Goal: Task Accomplishment & Management: Use online tool/utility

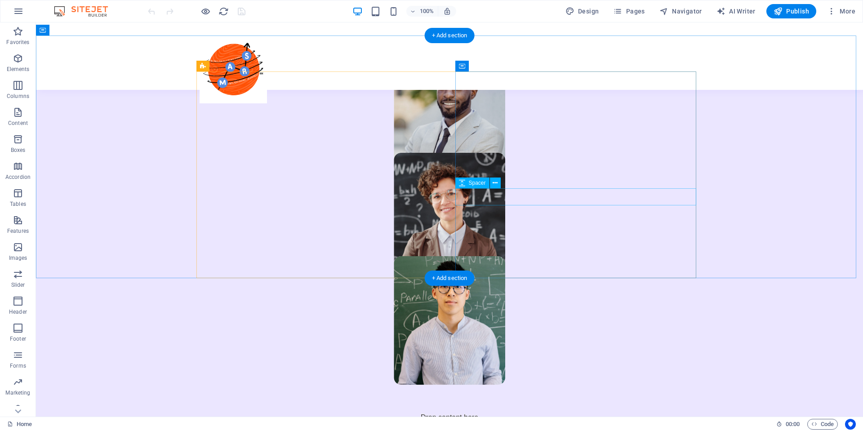
scroll to position [540, 0]
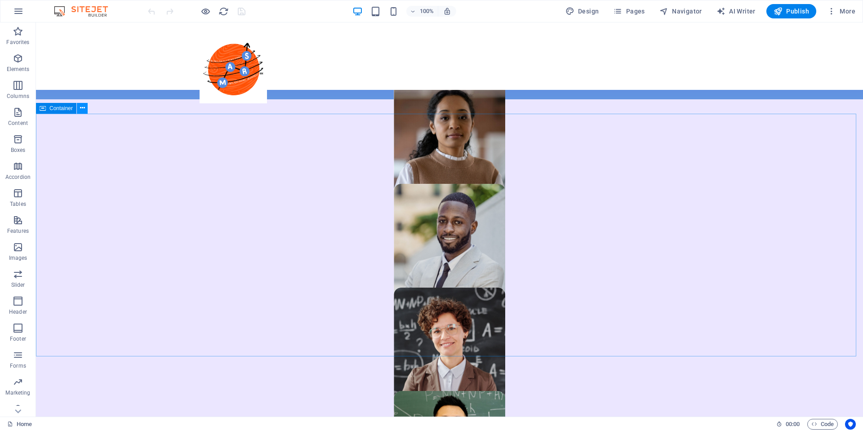
click at [84, 107] on icon at bounding box center [82, 107] width 5 height 9
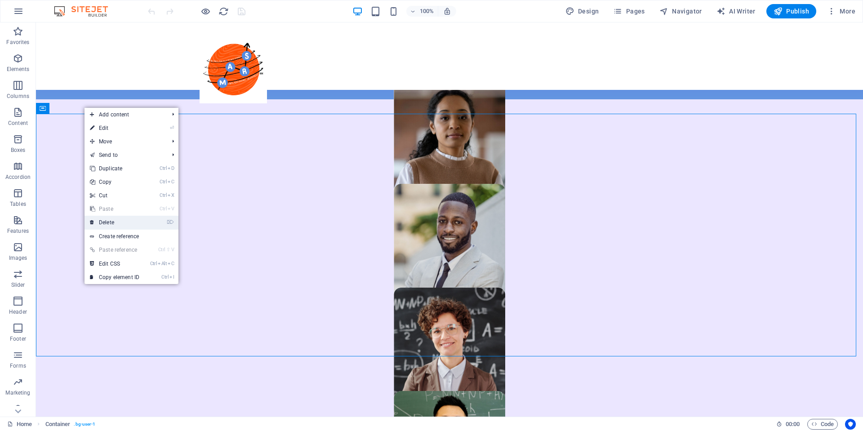
click at [131, 226] on link "⌦ Delete" at bounding box center [115, 222] width 60 height 13
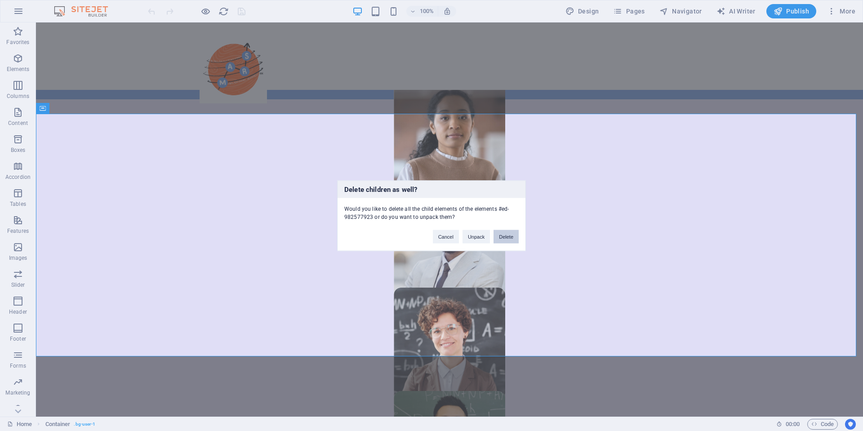
click at [511, 237] on button "Delete" at bounding box center [506, 236] width 25 height 13
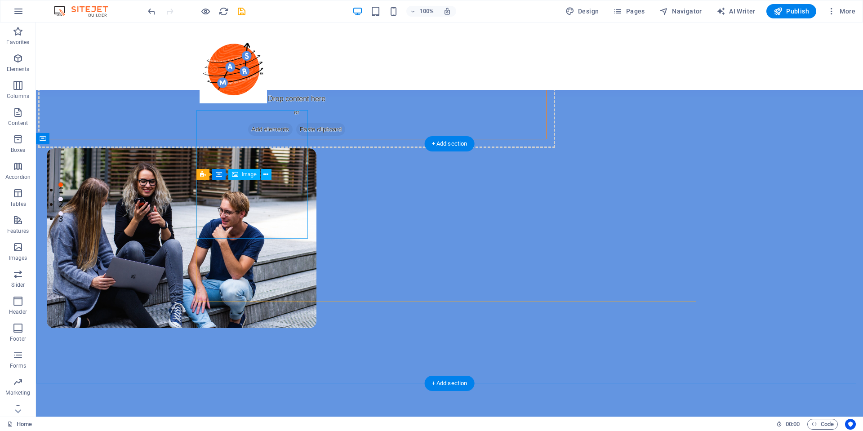
scroll to position [135, 0]
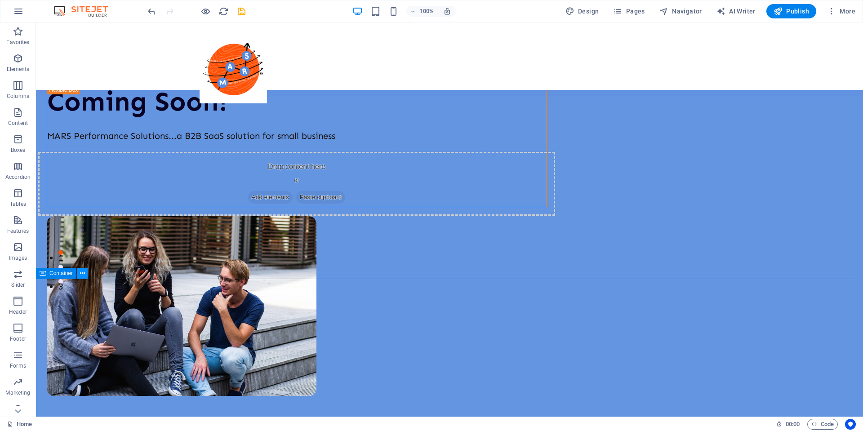
click at [84, 272] on icon at bounding box center [82, 273] width 5 height 9
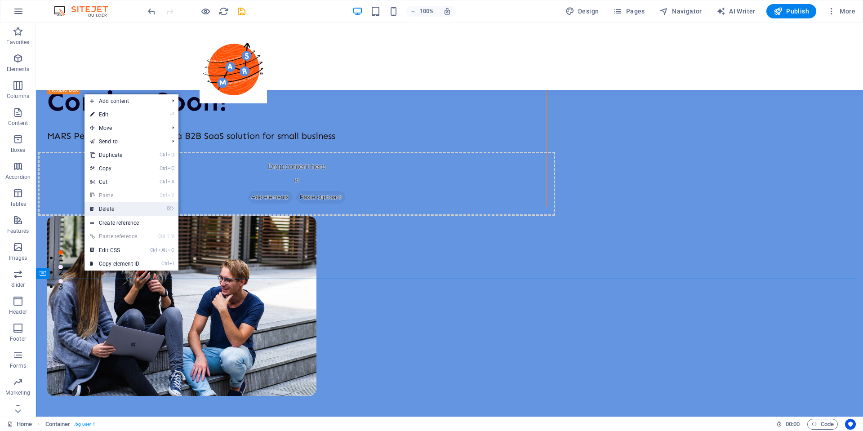
click at [118, 208] on link "⌦ Delete" at bounding box center [115, 208] width 60 height 13
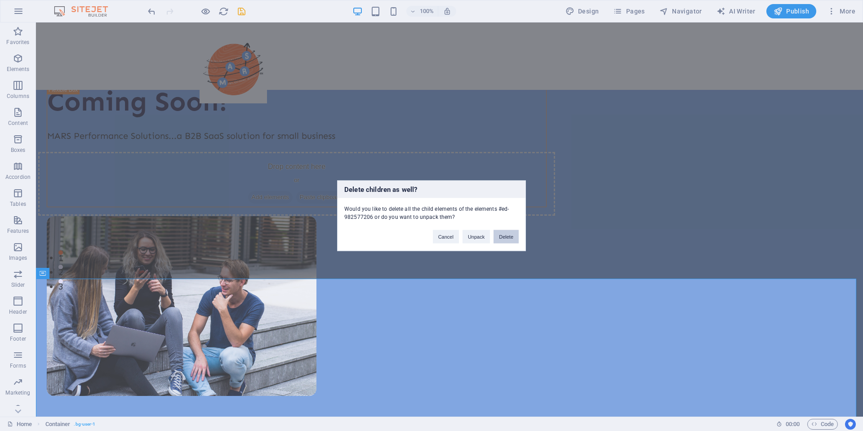
click at [502, 237] on button "Delete" at bounding box center [506, 236] width 25 height 13
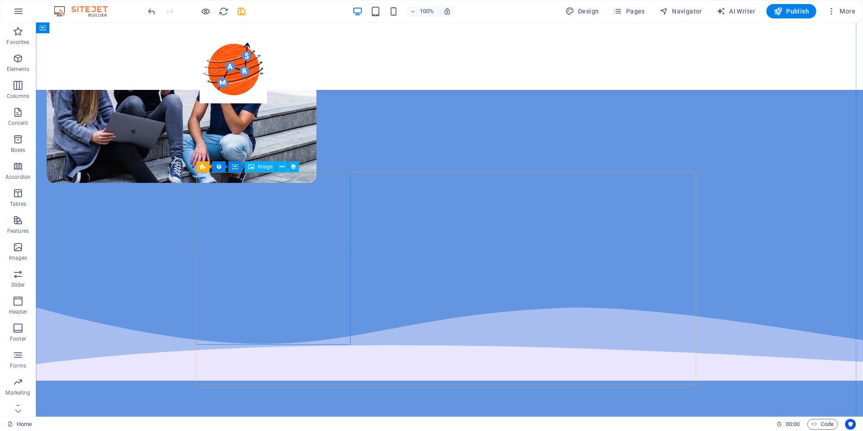
scroll to position [270, 0]
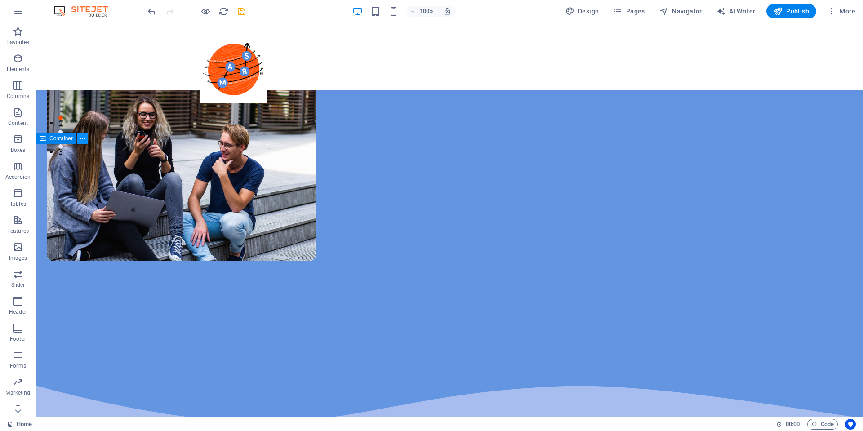
click at [84, 140] on icon at bounding box center [82, 138] width 5 height 9
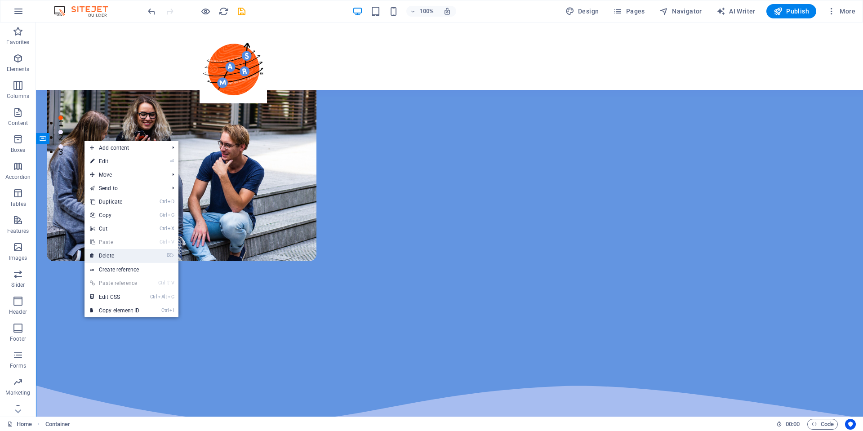
click at [126, 256] on link "⌦ Delete" at bounding box center [115, 255] width 60 height 13
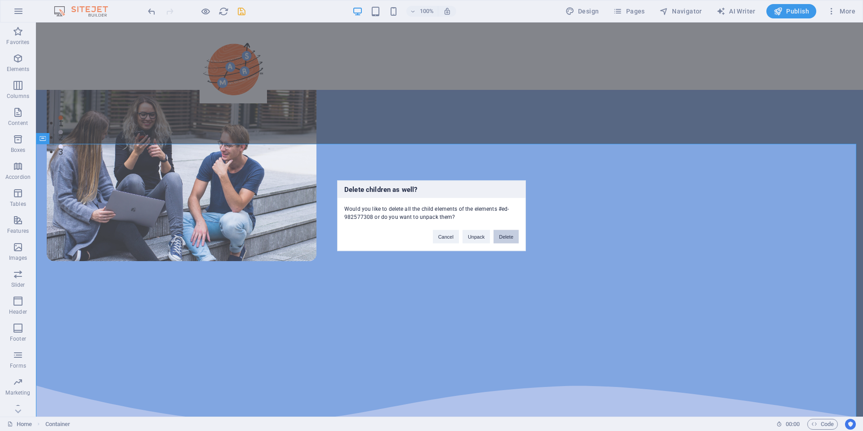
click at [508, 234] on button "Delete" at bounding box center [506, 236] width 25 height 13
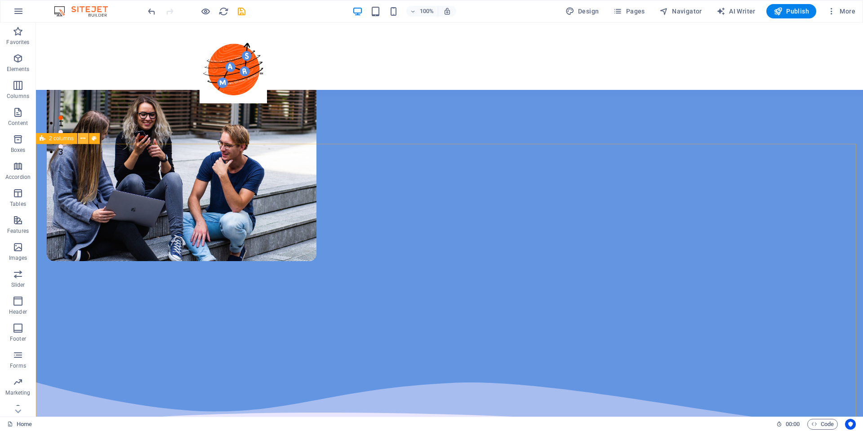
click at [82, 138] on icon at bounding box center [82, 138] width 5 height 9
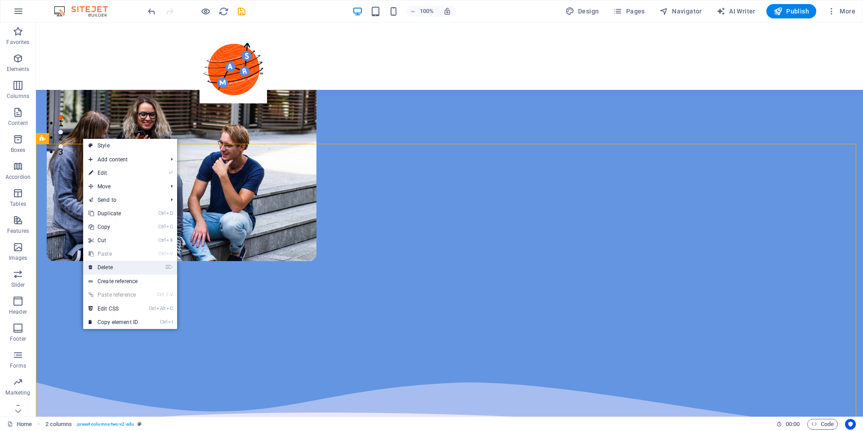
click at [127, 262] on link "⌦ Delete" at bounding box center [113, 267] width 60 height 13
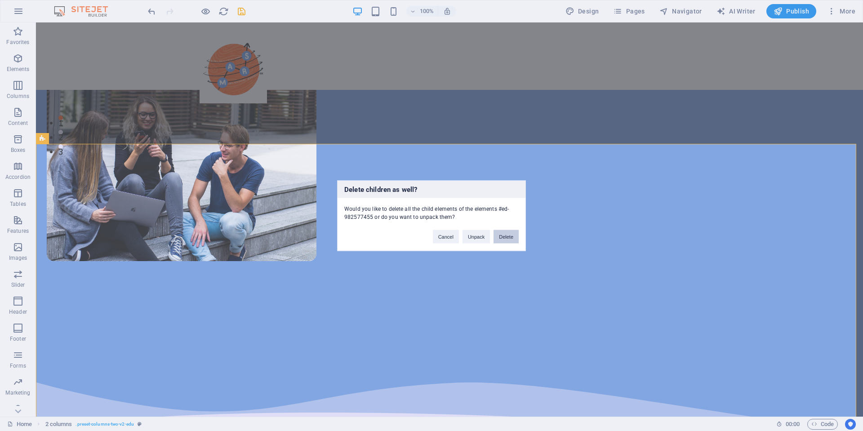
click at [505, 236] on button "Delete" at bounding box center [506, 236] width 25 height 13
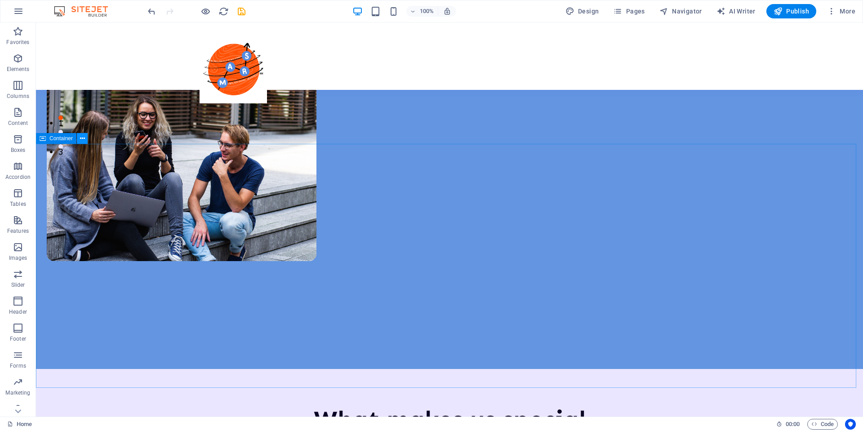
click at [81, 140] on icon at bounding box center [82, 138] width 5 height 9
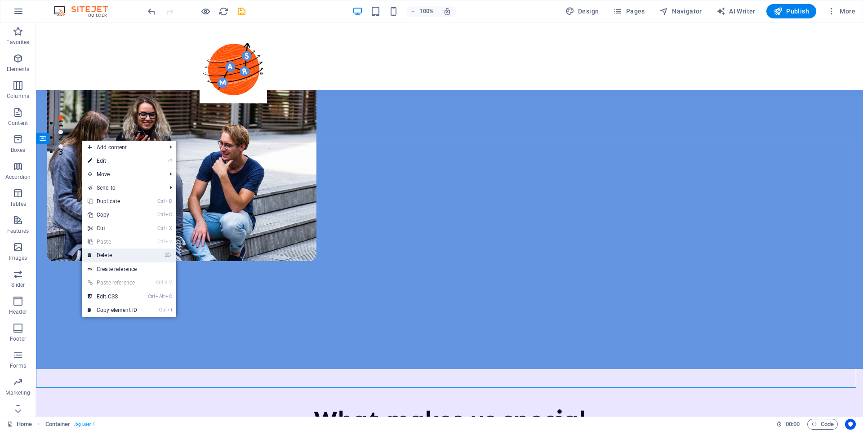
click at [138, 251] on link "⌦ Delete" at bounding box center [112, 255] width 60 height 13
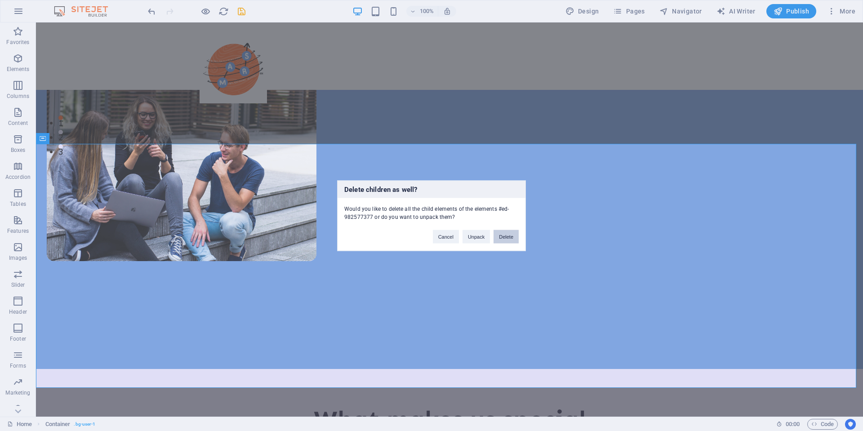
click at [505, 240] on button "Delete" at bounding box center [506, 236] width 25 height 13
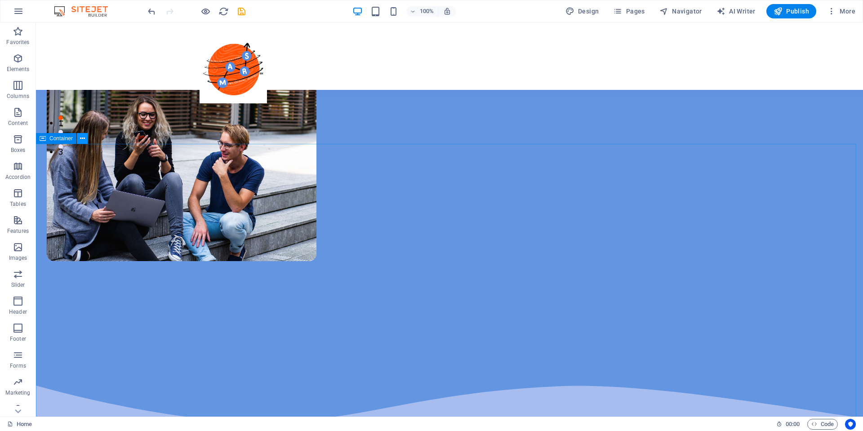
click at [85, 139] on icon at bounding box center [82, 138] width 5 height 9
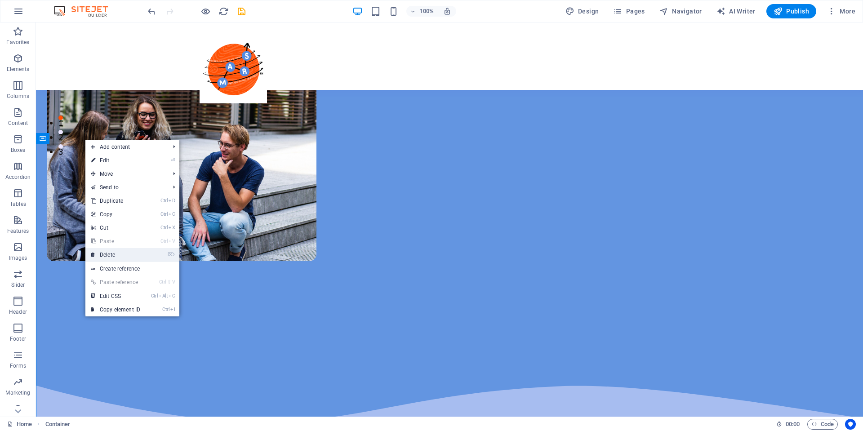
click at [126, 252] on link "⌦ Delete" at bounding box center [115, 254] width 60 height 13
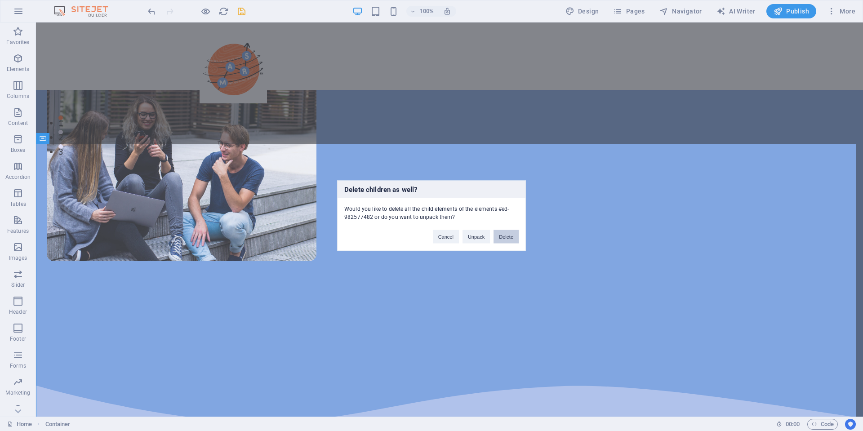
click at [502, 237] on button "Delete" at bounding box center [506, 236] width 25 height 13
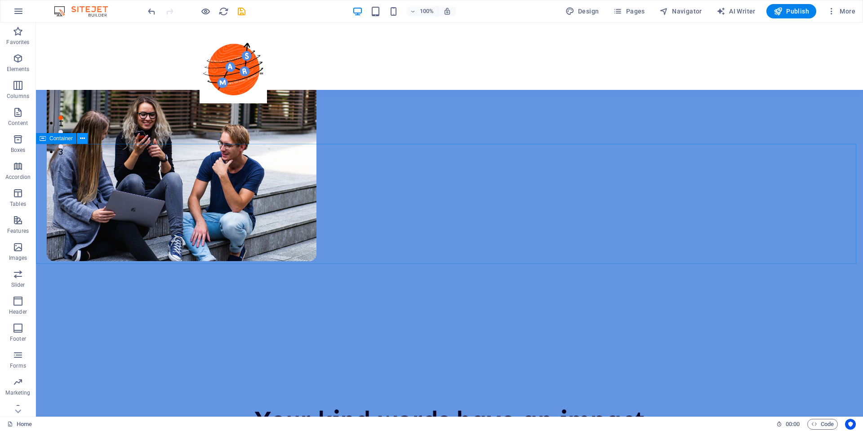
click at [81, 140] on icon at bounding box center [82, 138] width 5 height 9
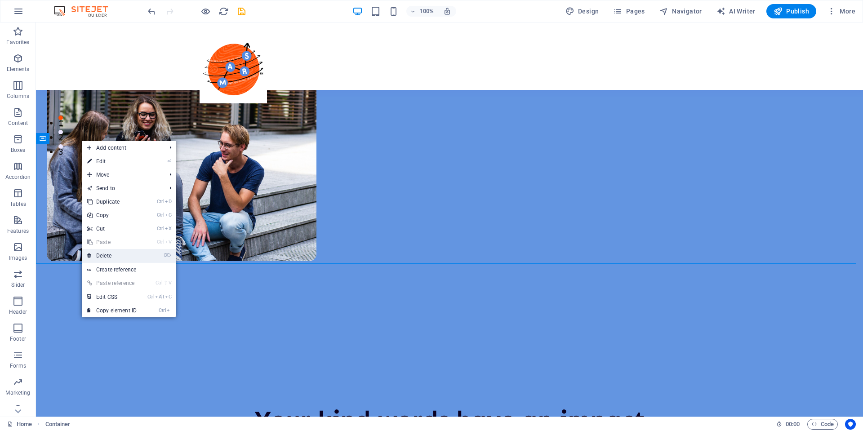
click at [116, 258] on link "⌦ Delete" at bounding box center [112, 255] width 60 height 13
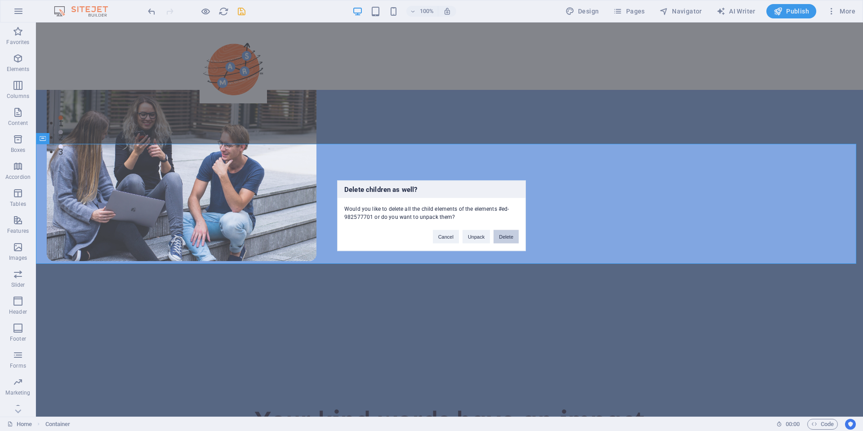
click at [503, 237] on button "Delete" at bounding box center [506, 236] width 25 height 13
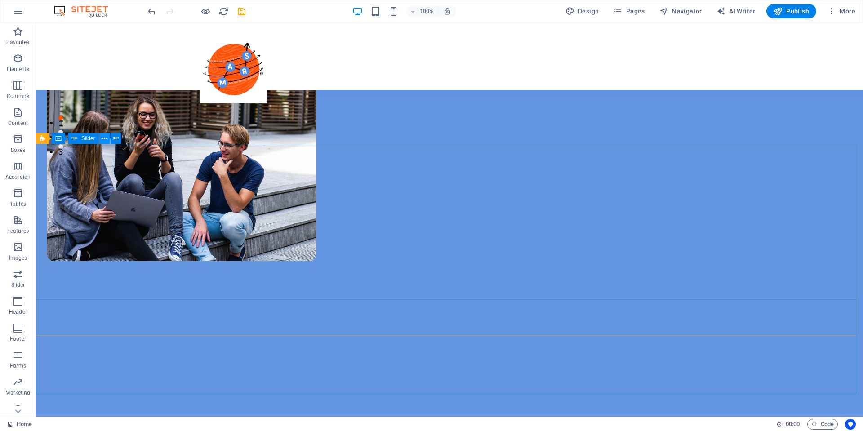
click at [106, 136] on icon at bounding box center [104, 138] width 5 height 9
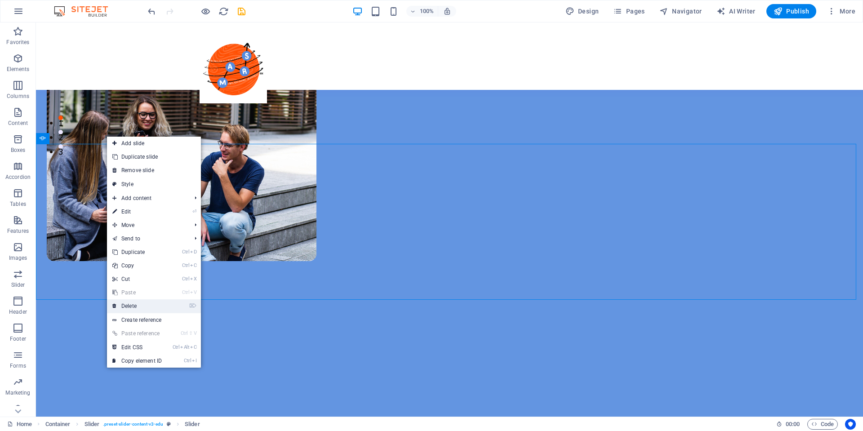
click at [147, 308] on link "⌦ Delete" at bounding box center [137, 305] width 60 height 13
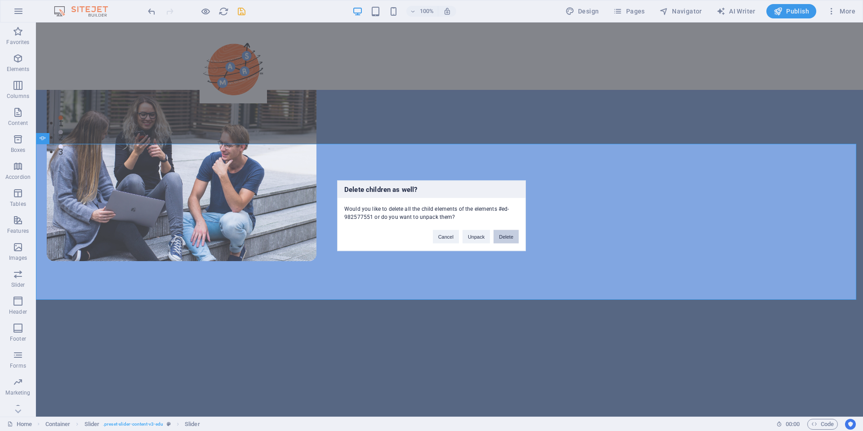
click at [503, 237] on button "Delete" at bounding box center [506, 236] width 25 height 13
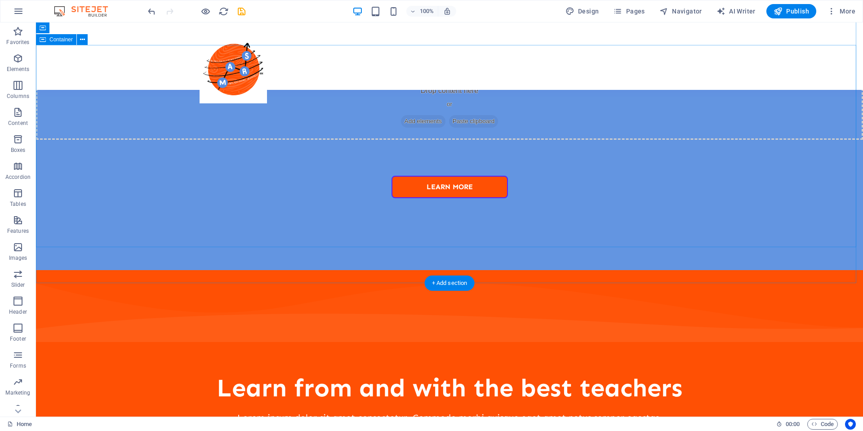
scroll to position [540, 0]
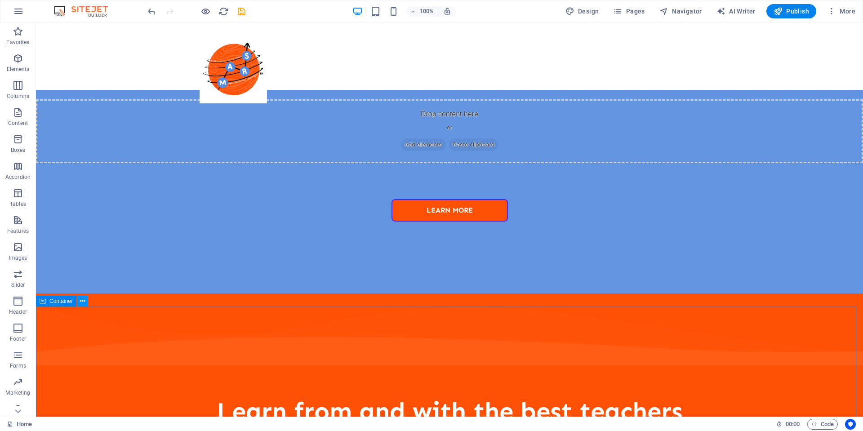
click at [80, 299] on icon at bounding box center [82, 301] width 5 height 9
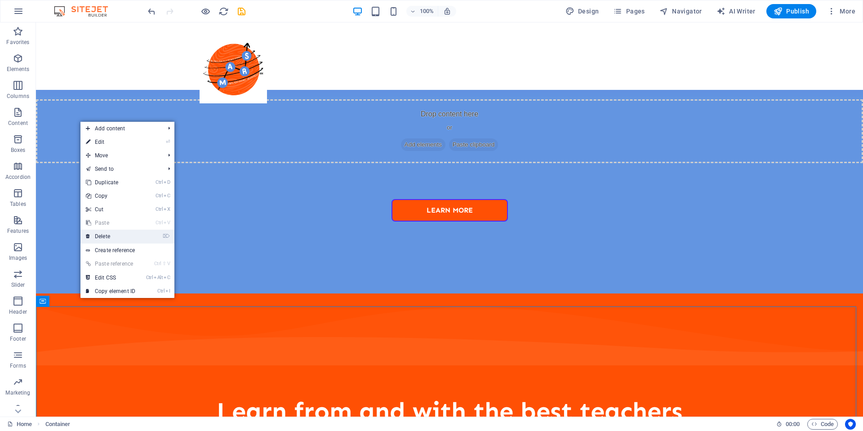
click at [116, 234] on link "⌦ Delete" at bounding box center [110, 236] width 60 height 13
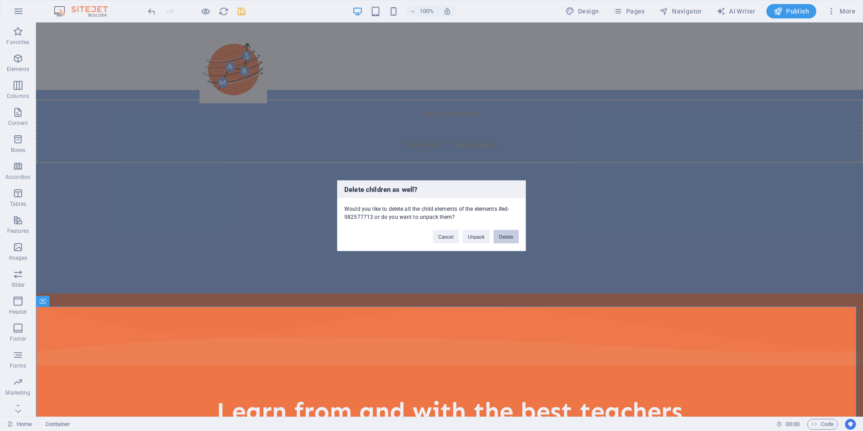
click at [509, 237] on button "Delete" at bounding box center [506, 236] width 25 height 13
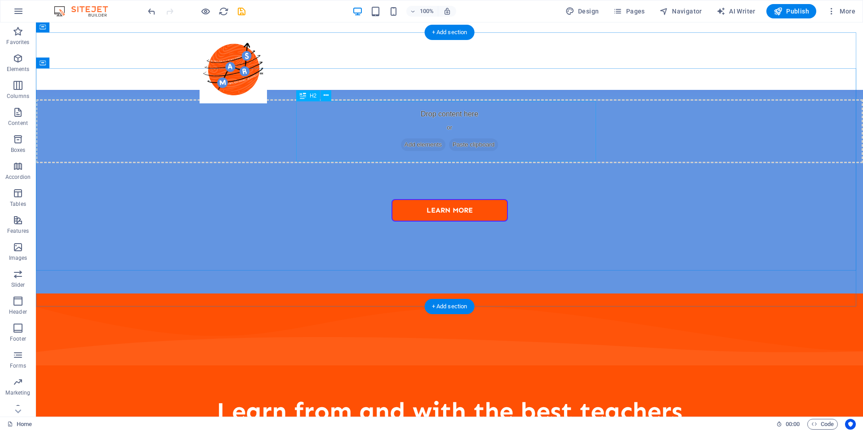
click at [437, 397] on div "Learn from and with the best teachers" at bounding box center [450, 412] width 500 height 30
click at [438, 397] on div "Learn from and with the best teachers" at bounding box center [450, 412] width 500 height 30
click at [454, 397] on div "Learn from and with the best teachers" at bounding box center [450, 412] width 500 height 30
click at [453, 397] on div "Learn from and with the best teachers" at bounding box center [450, 412] width 500 height 30
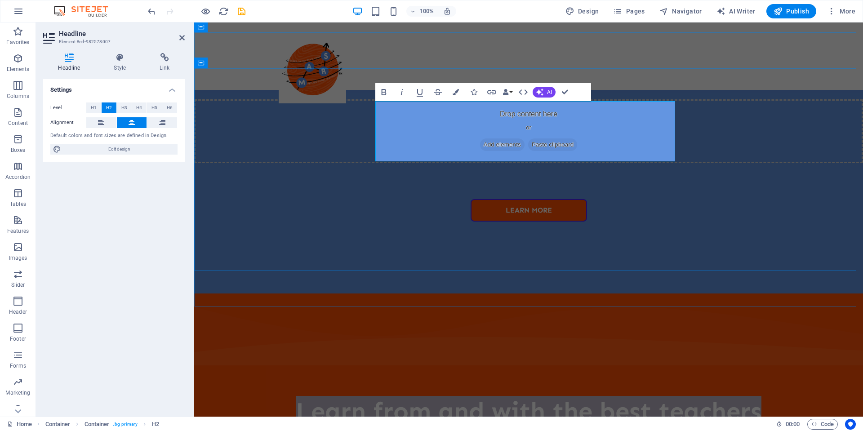
click at [612, 397] on h2 "Learn from and with the best teachers" at bounding box center [529, 412] width 500 height 30
click at [614, 397] on h2 "Learn from and with the best teachers" at bounding box center [529, 412] width 500 height 30
click at [607, 397] on h2 "Learn from and with the best teachers" at bounding box center [529, 412] width 500 height 30
drag, startPoint x: 606, startPoint y: 149, endPoint x: 332, endPoint y: 107, distance: 277.1
click at [332, 294] on div "Learn from and with the best teachers Lorem ipsum dolor sit amet consectetur. C…" at bounding box center [528, 395] width 669 height 202
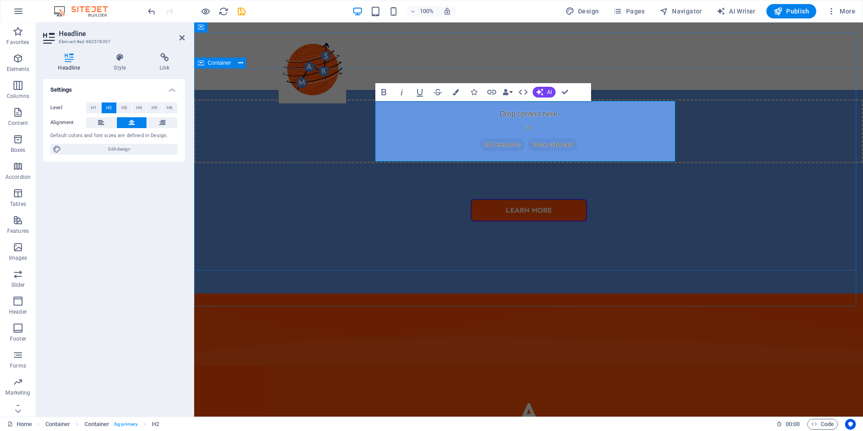
scroll to position [554, 0]
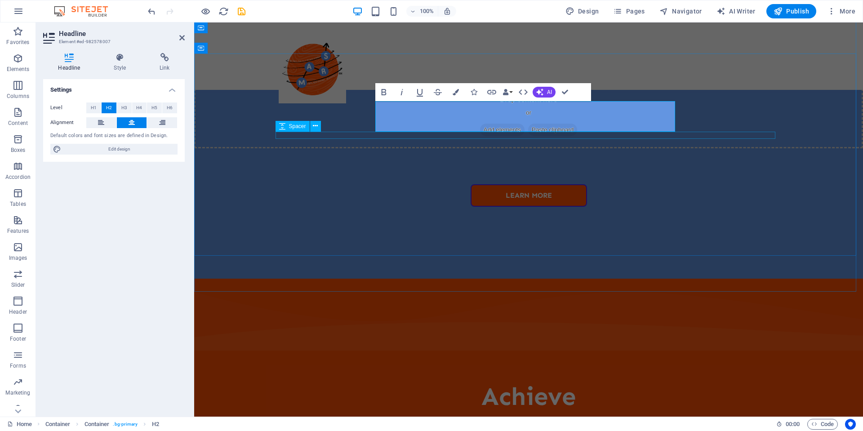
click at [371, 279] on div "Achieve Lorem ipsum dolor sit amet consectetur. Commodo morbi quisque eget amet…" at bounding box center [528, 380] width 669 height 202
click at [433, 419] on div "Lorem ipsum dolor sit amet consectetur. Commodo morbi quisque eget amet netus s…" at bounding box center [529, 426] width 500 height 14
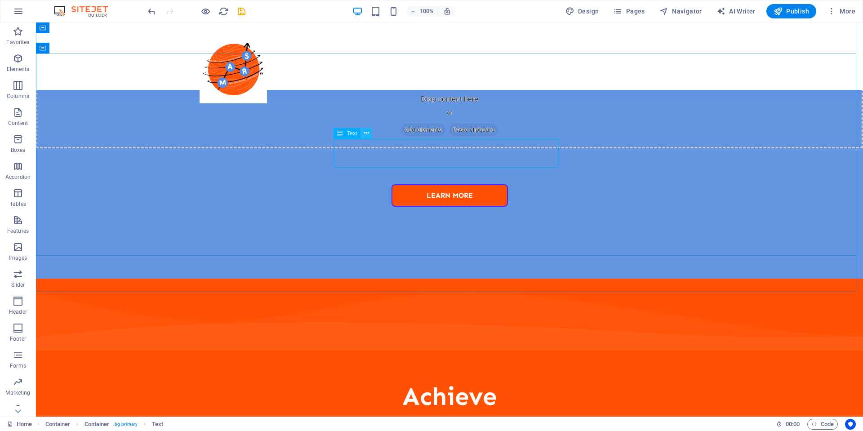
click at [367, 132] on icon at bounding box center [366, 133] width 5 height 9
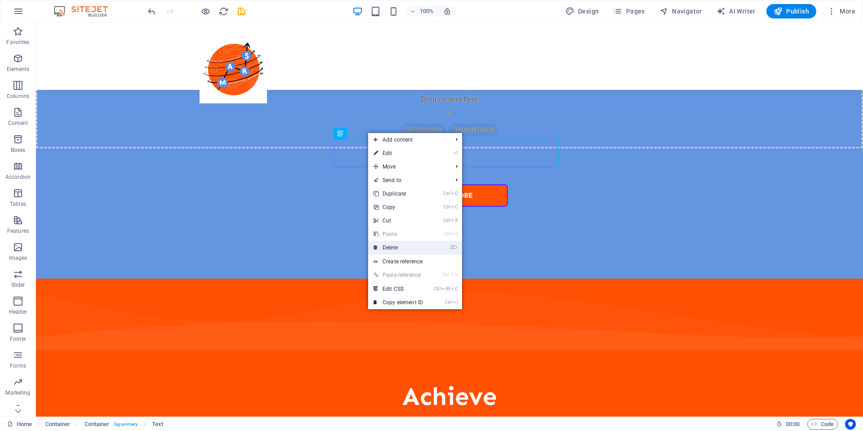
click at [409, 246] on link "⌦ Delete" at bounding box center [398, 247] width 60 height 13
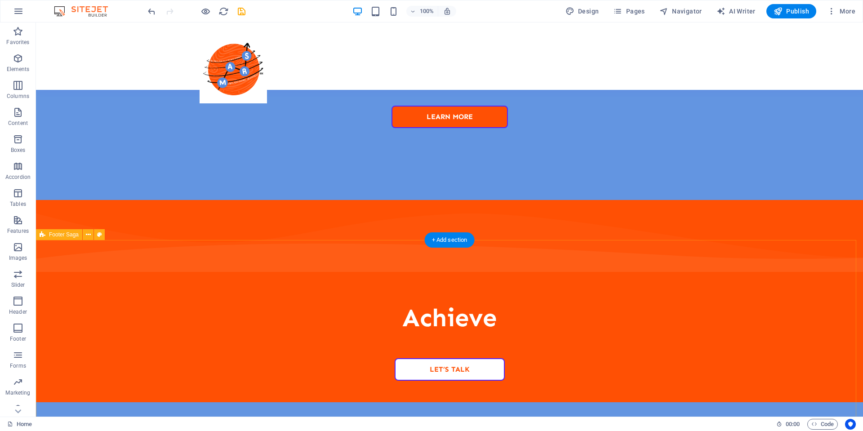
scroll to position [637, 0]
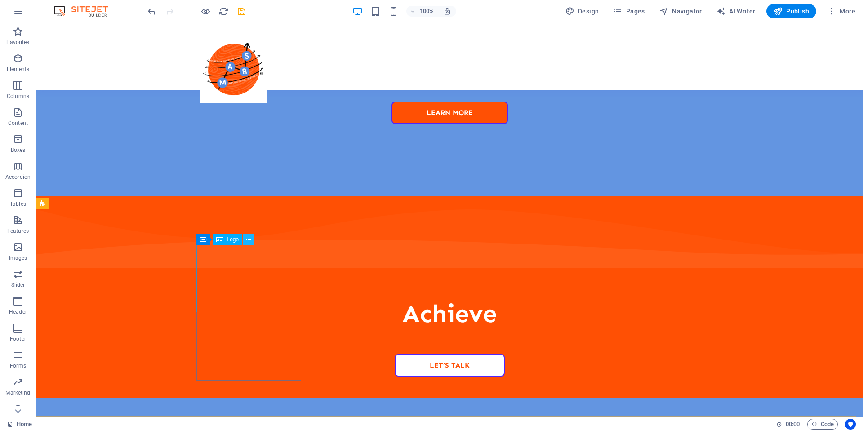
click at [250, 242] on icon at bounding box center [248, 239] width 5 height 9
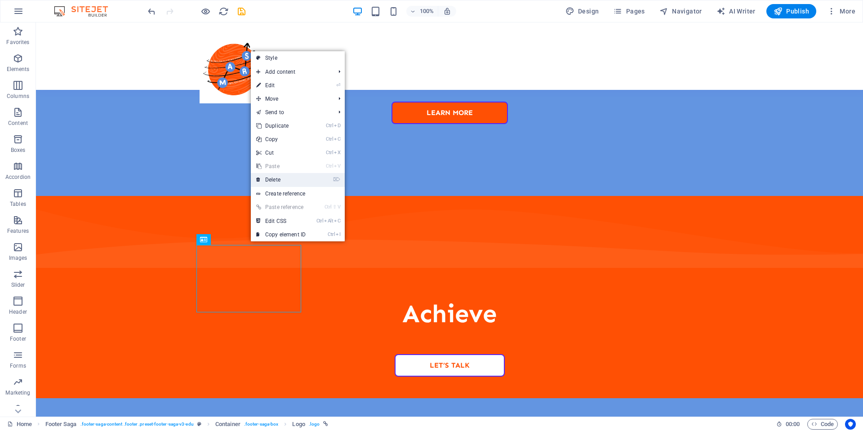
click at [281, 181] on link "⌦ Delete" at bounding box center [281, 179] width 60 height 13
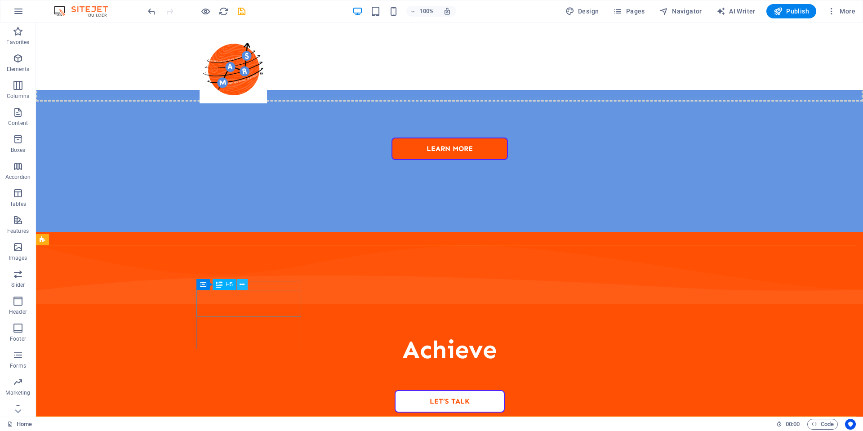
click at [245, 284] on button at bounding box center [242, 284] width 11 height 11
click at [254, 276] on icon at bounding box center [252, 275] width 5 height 9
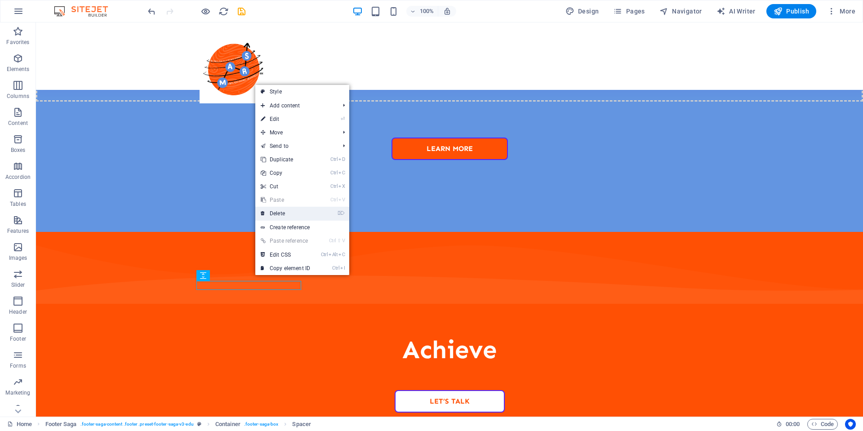
click at [276, 210] on link "⌦ Delete" at bounding box center [285, 213] width 60 height 13
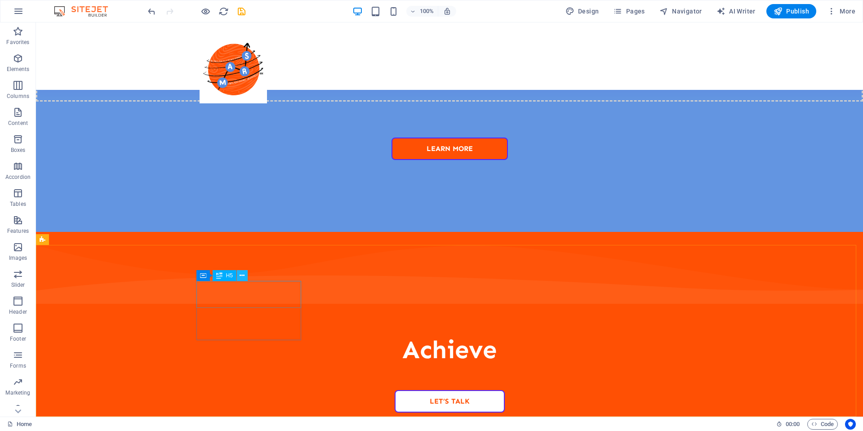
click at [243, 275] on icon at bounding box center [242, 275] width 5 height 9
click at [243, 274] on icon at bounding box center [242, 275] width 5 height 9
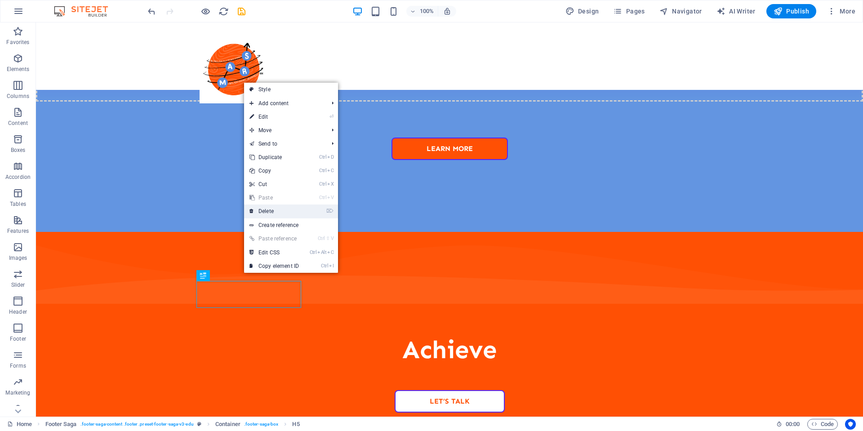
click at [276, 215] on link "⌦ Delete" at bounding box center [274, 211] width 60 height 13
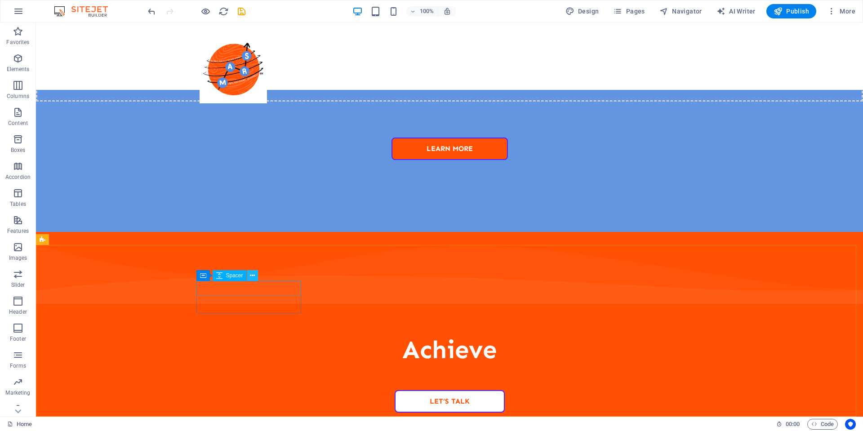
click at [256, 275] on button at bounding box center [252, 275] width 11 height 11
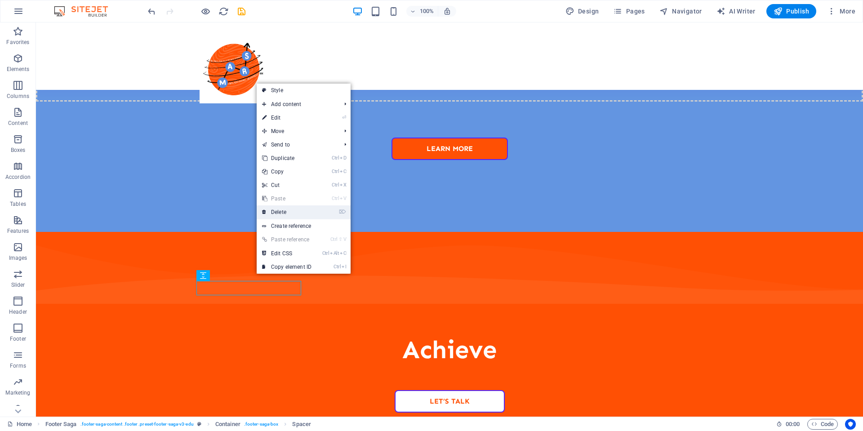
click at [282, 210] on link "⌦ Delete" at bounding box center [287, 211] width 60 height 13
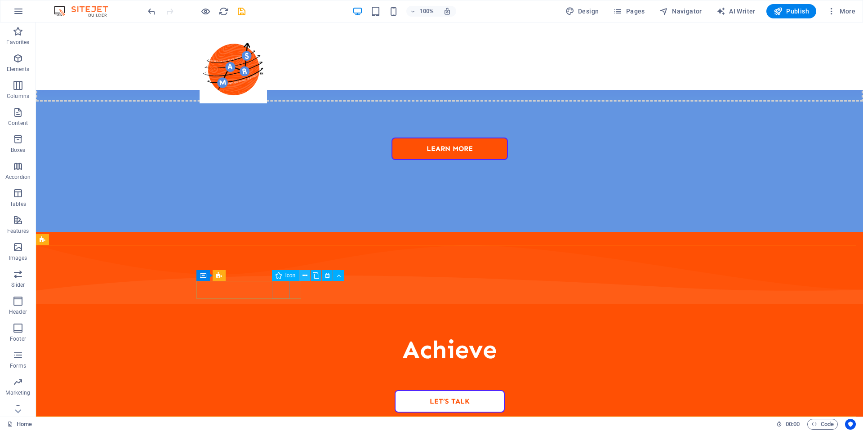
click at [304, 276] on icon at bounding box center [305, 275] width 5 height 9
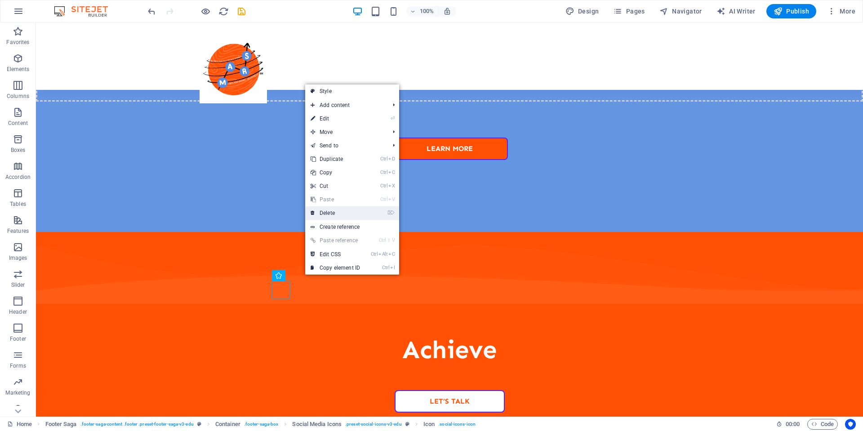
click at [327, 210] on link "⌦ Delete" at bounding box center [335, 212] width 60 height 13
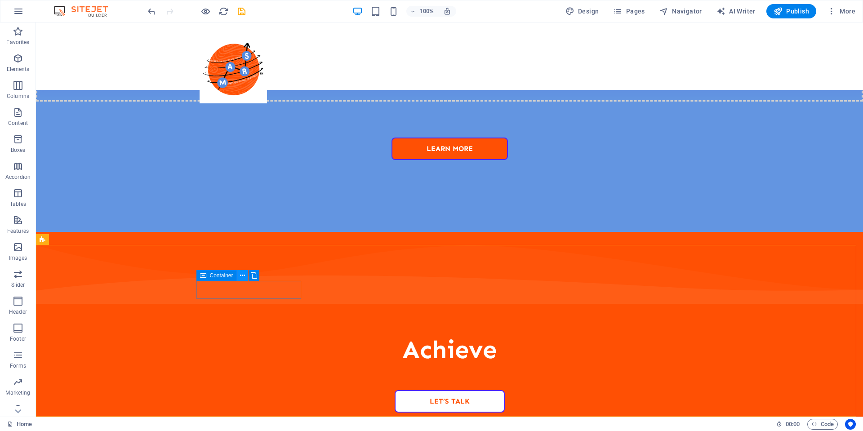
click at [242, 277] on icon at bounding box center [242, 275] width 5 height 9
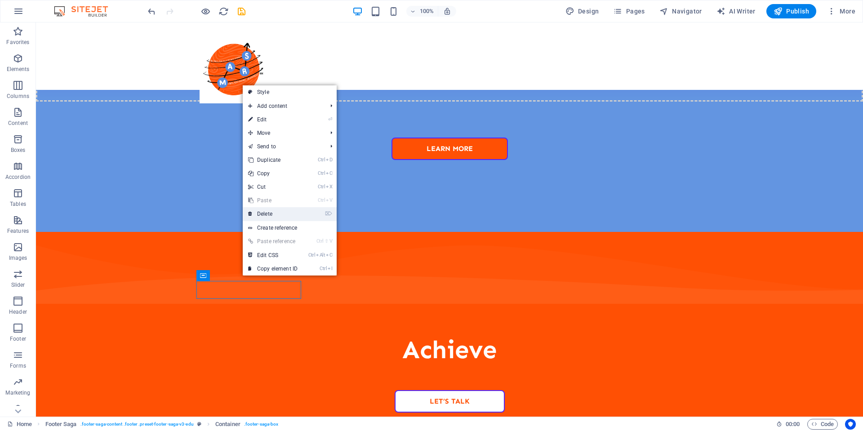
click at [262, 214] on link "⌦ Delete" at bounding box center [273, 213] width 60 height 13
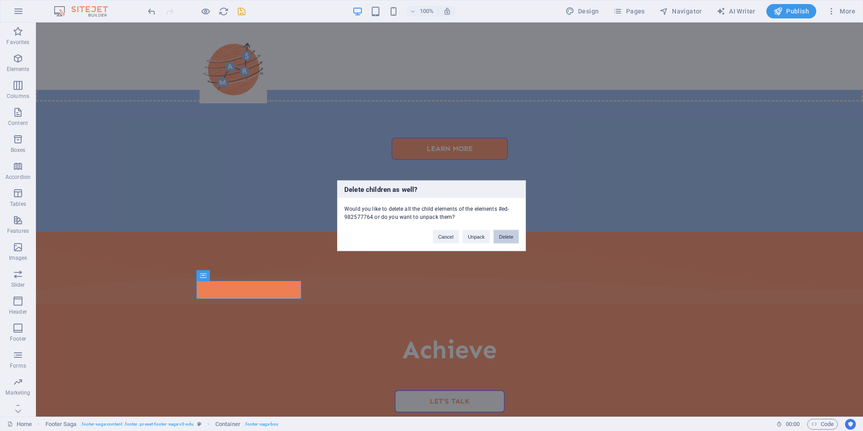
click at [501, 238] on button "Delete" at bounding box center [506, 236] width 25 height 13
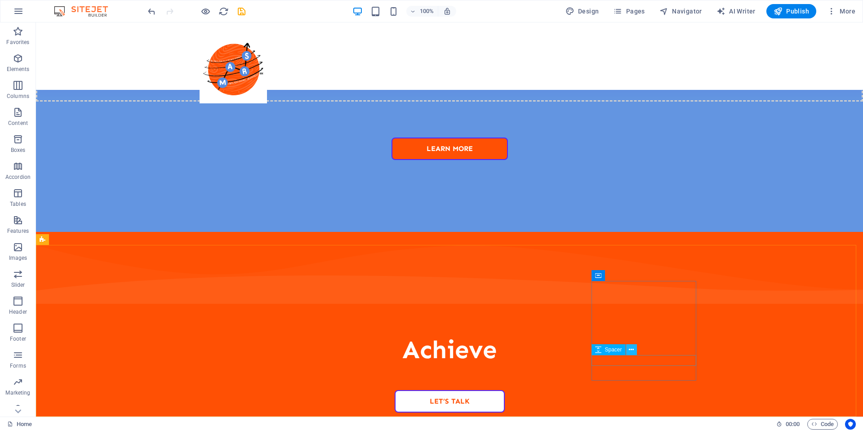
click at [631, 352] on icon at bounding box center [631, 349] width 5 height 9
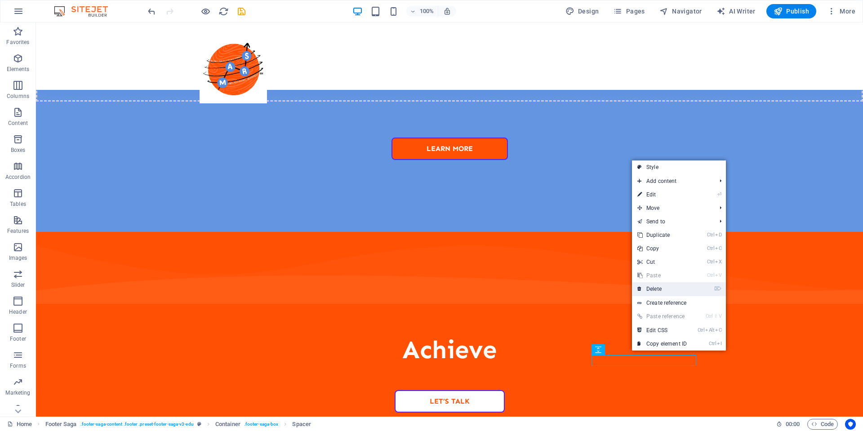
drag, startPoint x: 654, startPoint y: 291, endPoint x: 617, endPoint y: 268, distance: 42.8
click at [654, 291] on link "⌦ Delete" at bounding box center [662, 288] width 60 height 13
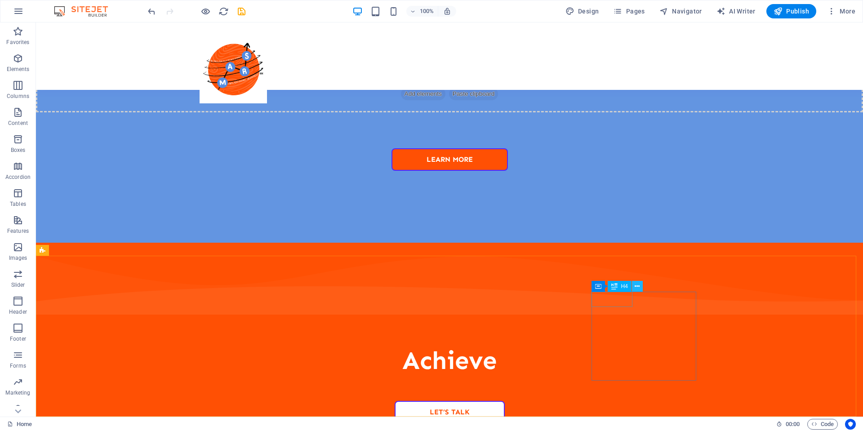
click at [641, 287] on button at bounding box center [637, 286] width 11 height 11
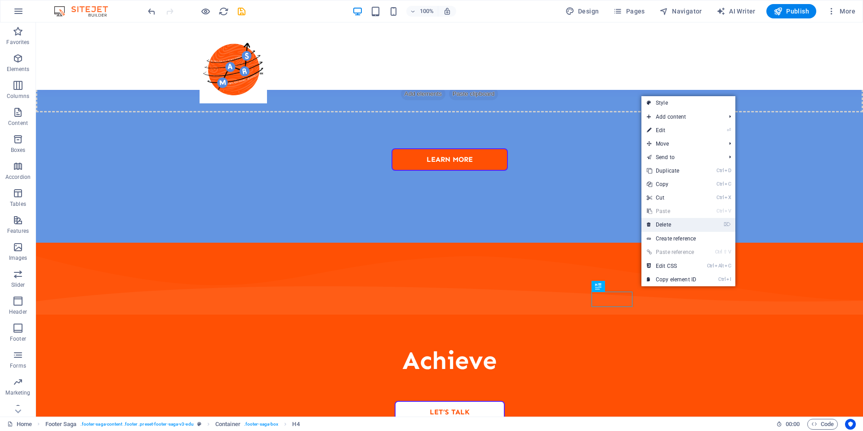
click at [663, 223] on link "⌦ Delete" at bounding box center [672, 224] width 60 height 13
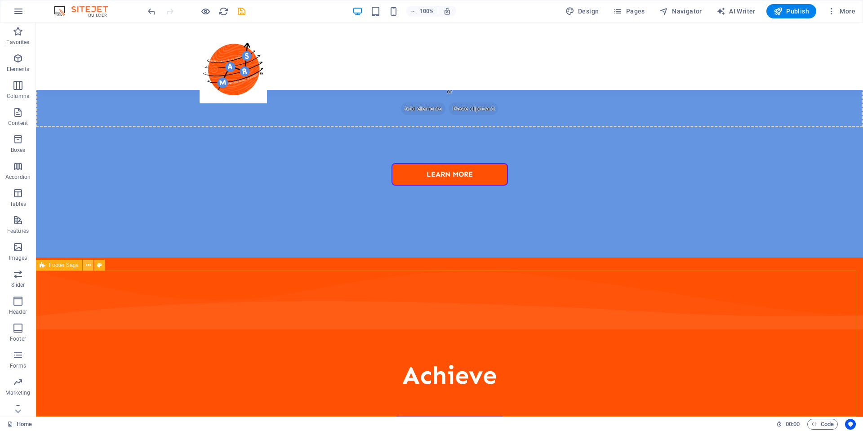
click at [87, 262] on icon at bounding box center [88, 265] width 5 height 9
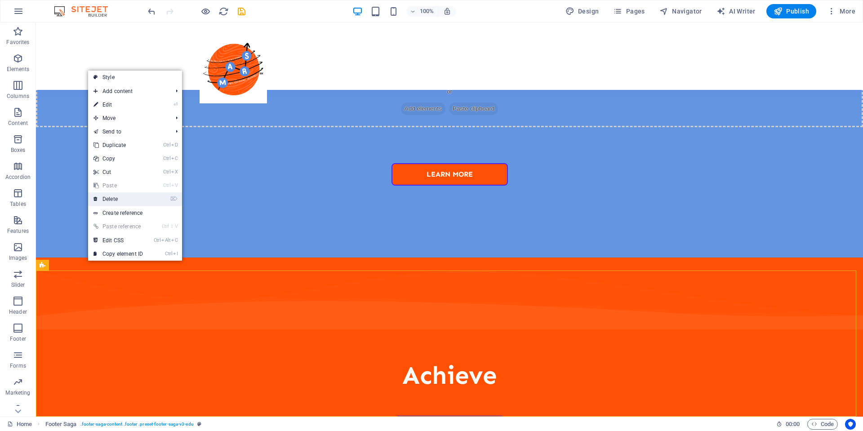
click at [115, 198] on link "⌦ Delete" at bounding box center [118, 198] width 60 height 13
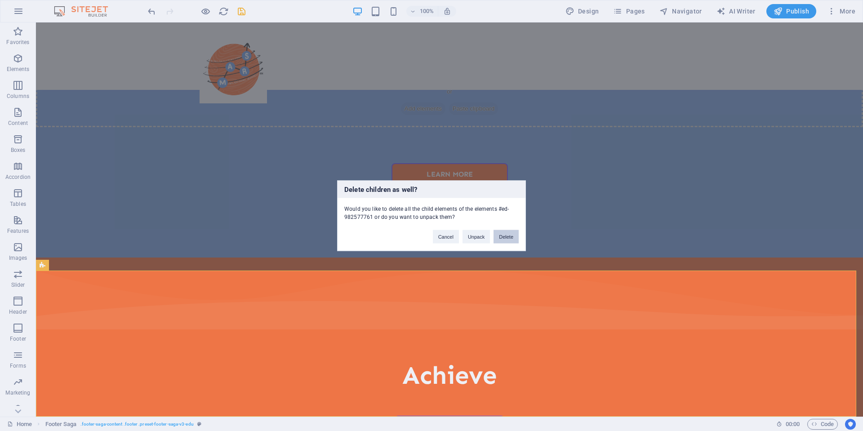
click at [504, 235] on button "Delete" at bounding box center [506, 236] width 25 height 13
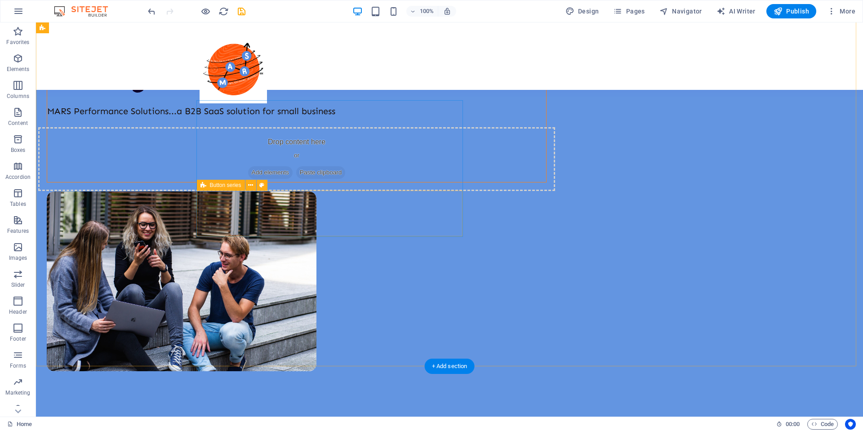
scroll to position [0, 0]
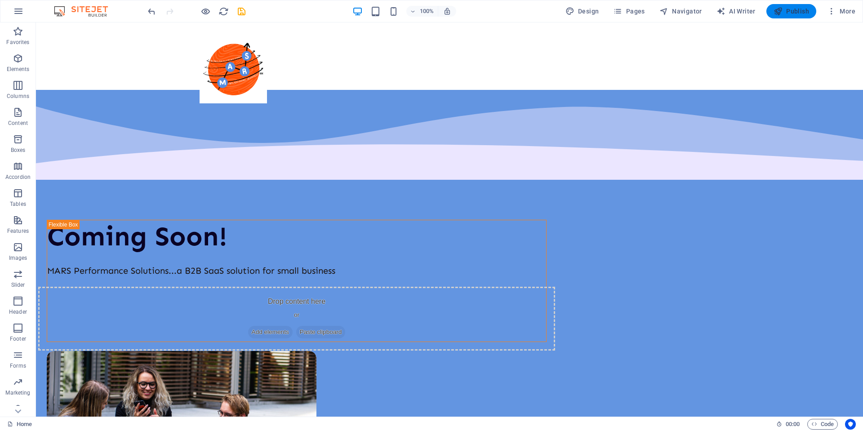
click at [794, 13] on span "Publish" at bounding box center [792, 11] width 36 height 9
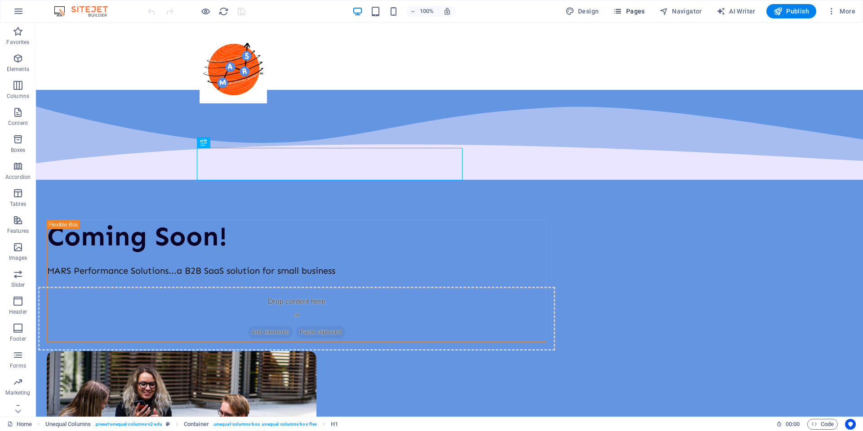
click at [638, 18] on button "Pages" at bounding box center [629, 11] width 39 height 14
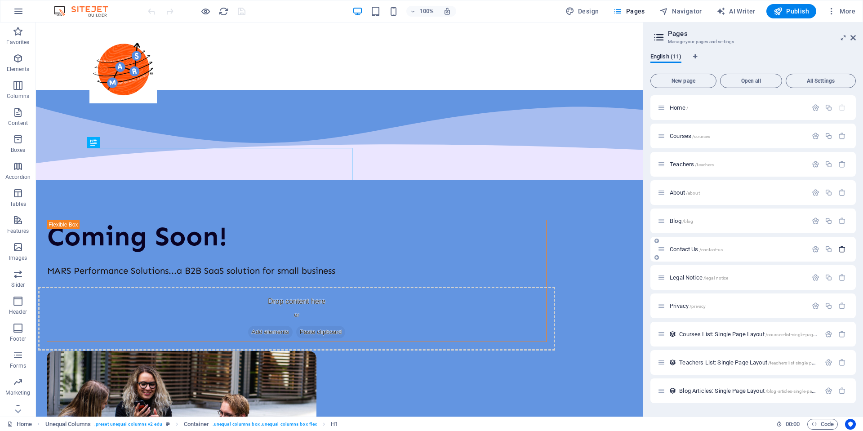
click at [846, 248] on button "button" at bounding box center [842, 250] width 13 height 8
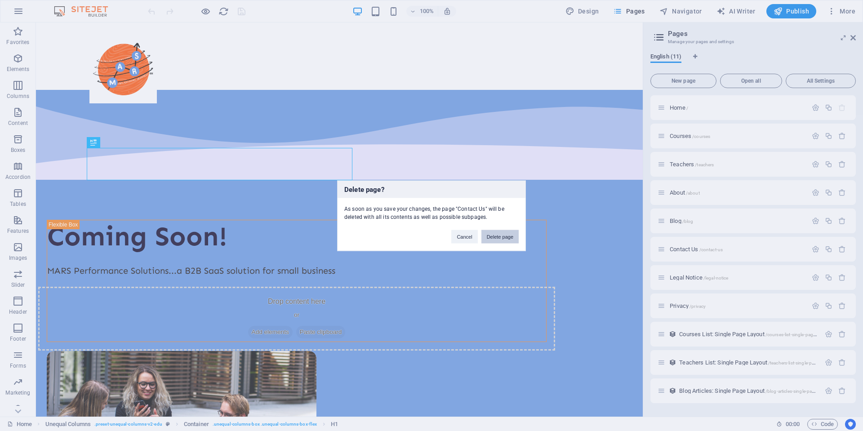
click at [516, 237] on button "Delete page" at bounding box center [500, 236] width 37 height 13
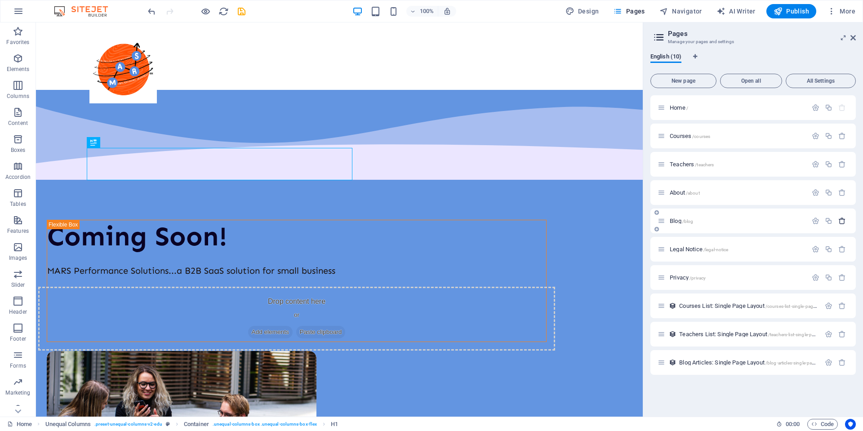
click at [844, 223] on icon "button" at bounding box center [843, 221] width 8 height 8
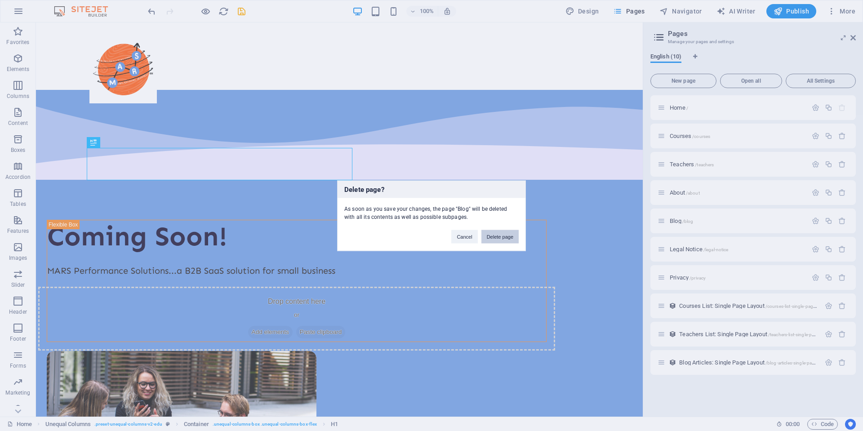
click at [502, 235] on button "Delete page" at bounding box center [500, 236] width 37 height 13
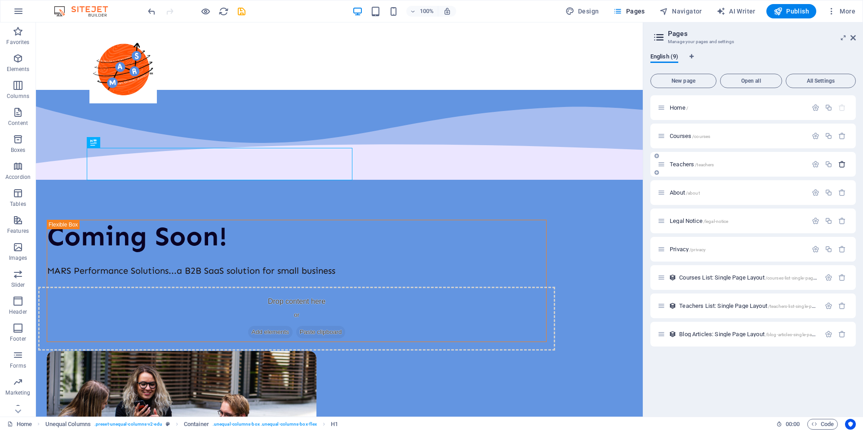
click at [844, 167] on icon "button" at bounding box center [843, 165] width 8 height 8
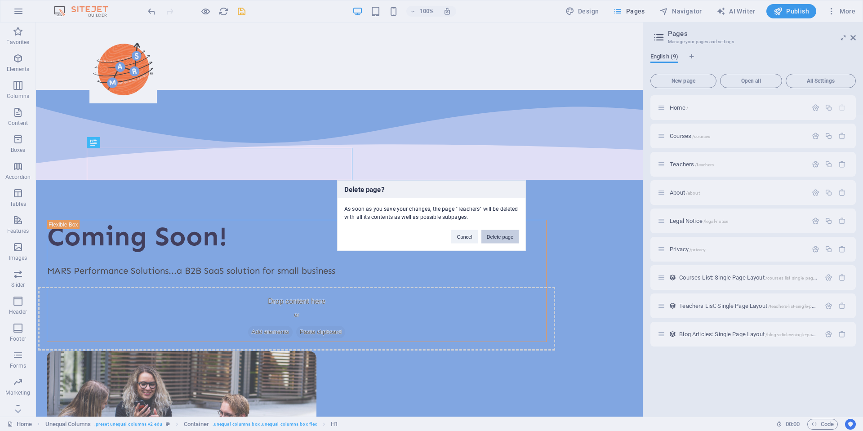
click at [513, 238] on button "Delete page" at bounding box center [500, 236] width 37 height 13
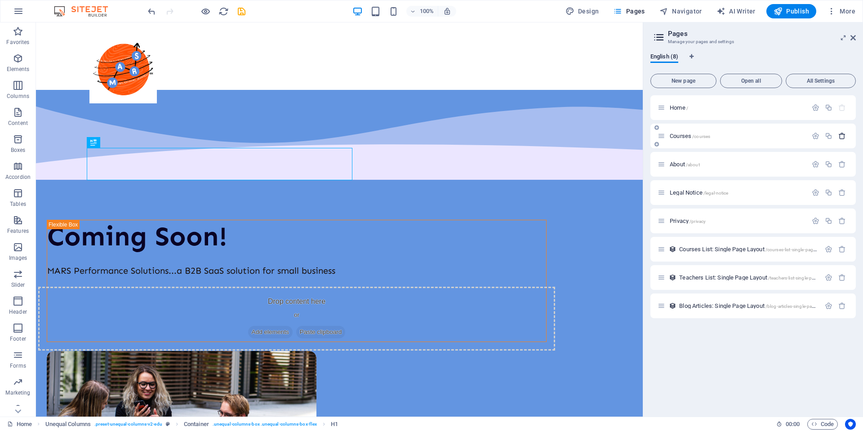
click at [841, 137] on icon "button" at bounding box center [843, 136] width 8 height 8
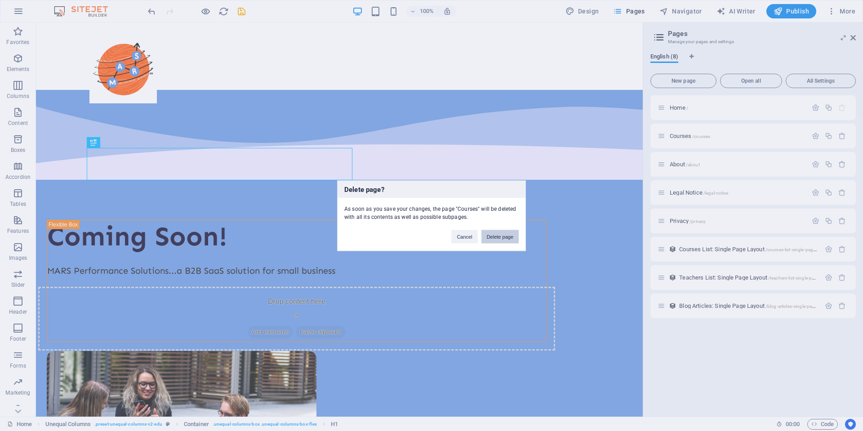
drag, startPoint x: 512, startPoint y: 238, endPoint x: 527, endPoint y: 197, distance: 43.5
click at [512, 238] on button "Delete page" at bounding box center [500, 236] width 37 height 13
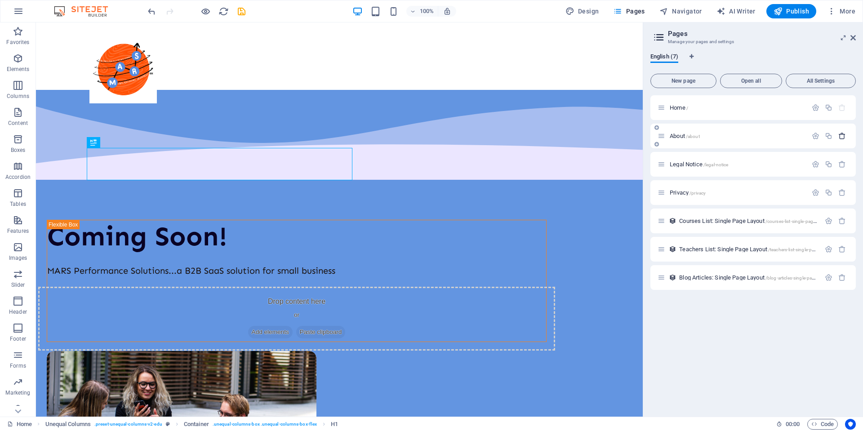
click at [840, 136] on icon "button" at bounding box center [843, 136] width 8 height 8
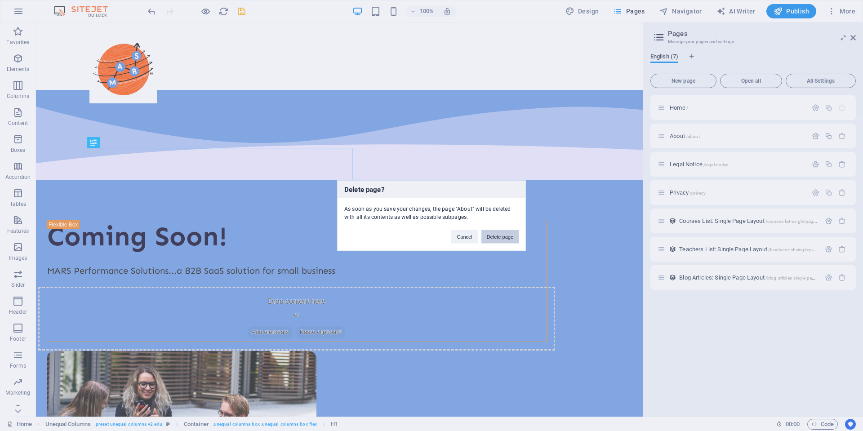
click at [508, 235] on button "Delete page" at bounding box center [500, 236] width 37 height 13
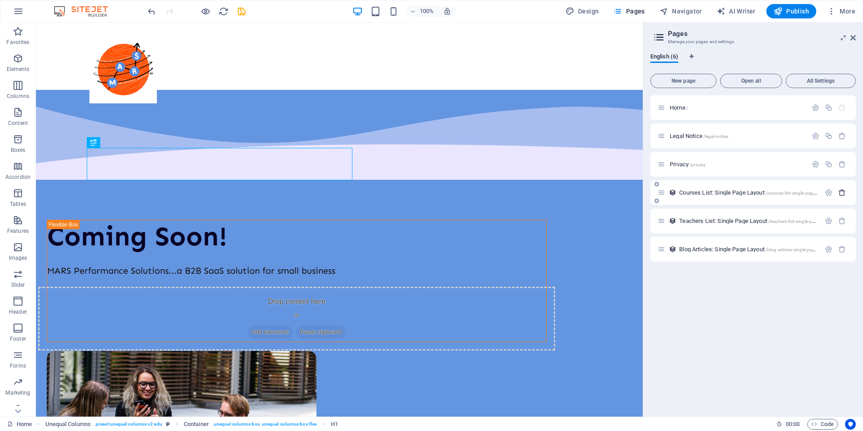
click at [843, 196] on icon "button" at bounding box center [843, 193] width 8 height 8
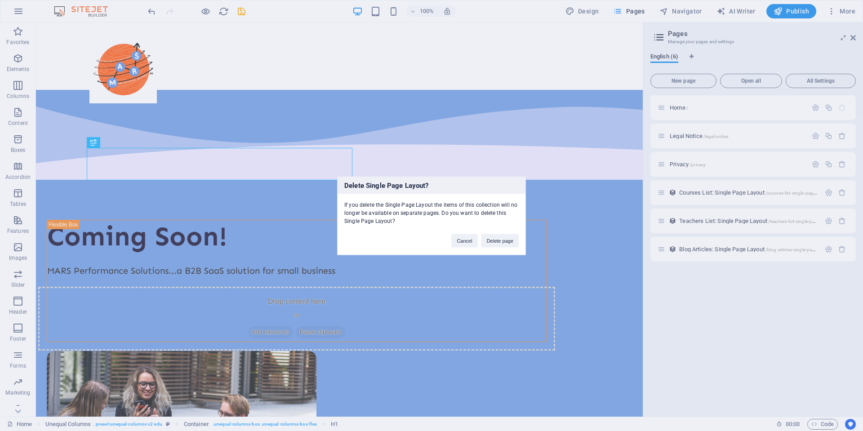
drag, startPoint x: 508, startPoint y: 239, endPoint x: 668, endPoint y: 234, distance: 160.6
click at [512, 240] on button "Delete page" at bounding box center [500, 240] width 37 height 13
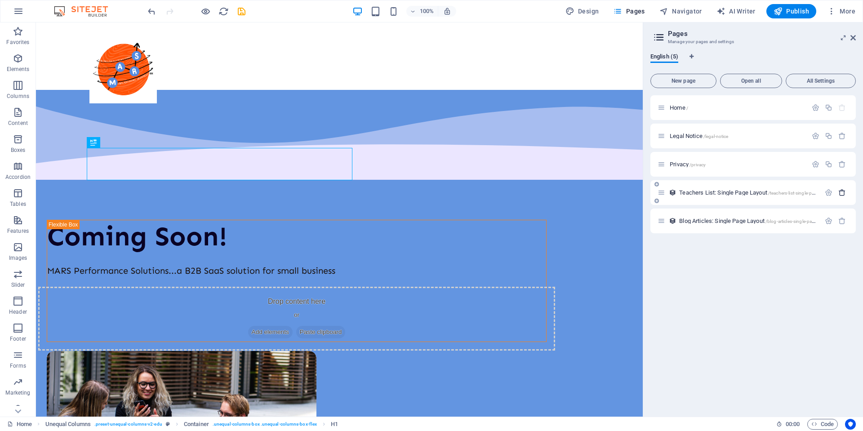
click at [844, 191] on icon "button" at bounding box center [843, 193] width 8 height 8
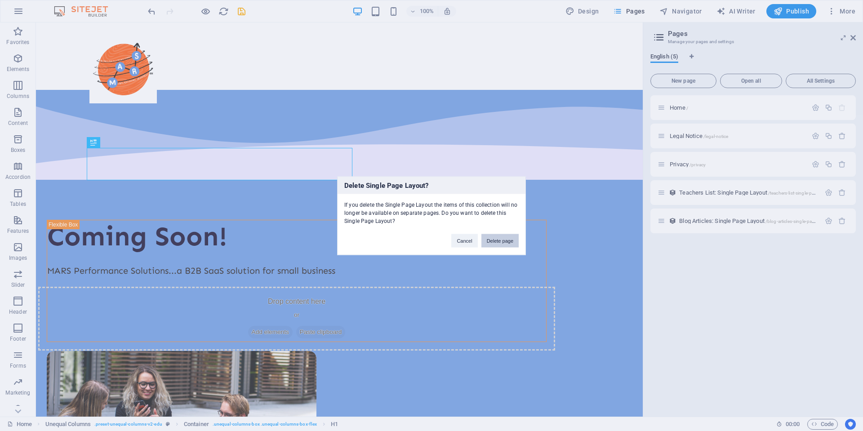
click at [500, 236] on button "Delete page" at bounding box center [500, 240] width 37 height 13
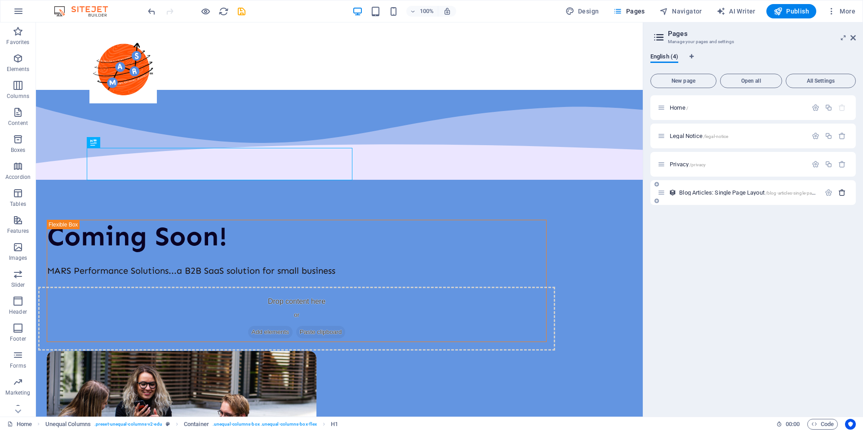
click at [840, 190] on icon "button" at bounding box center [843, 193] width 8 height 8
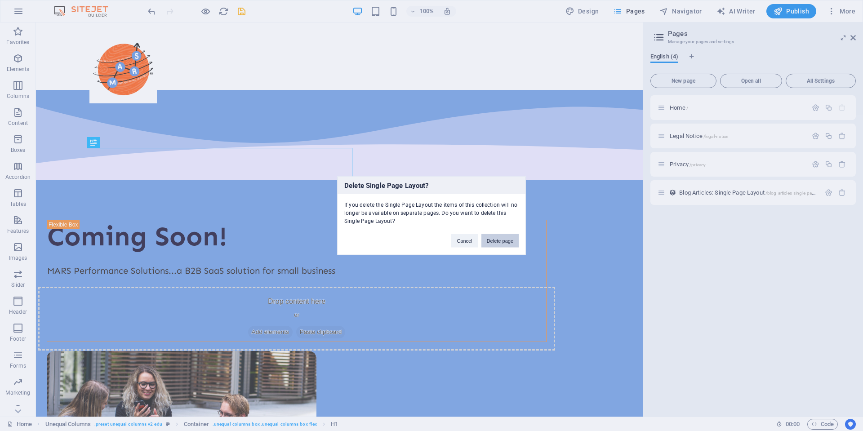
click at [513, 241] on button "Delete page" at bounding box center [500, 240] width 37 height 13
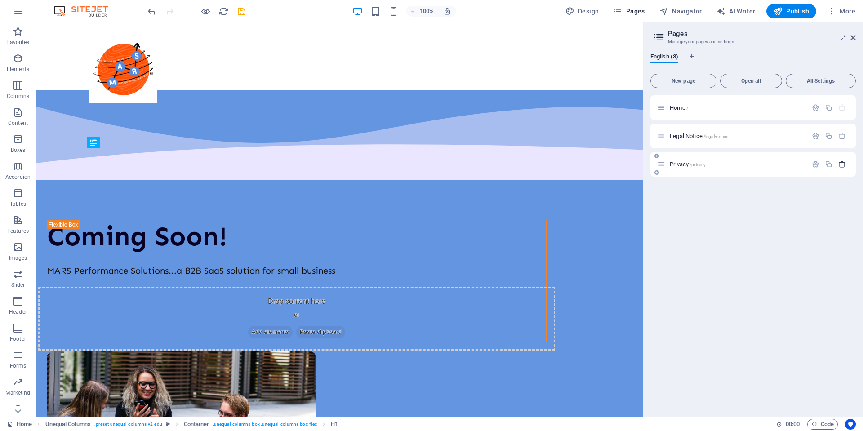
click at [840, 163] on icon "button" at bounding box center [843, 165] width 8 height 8
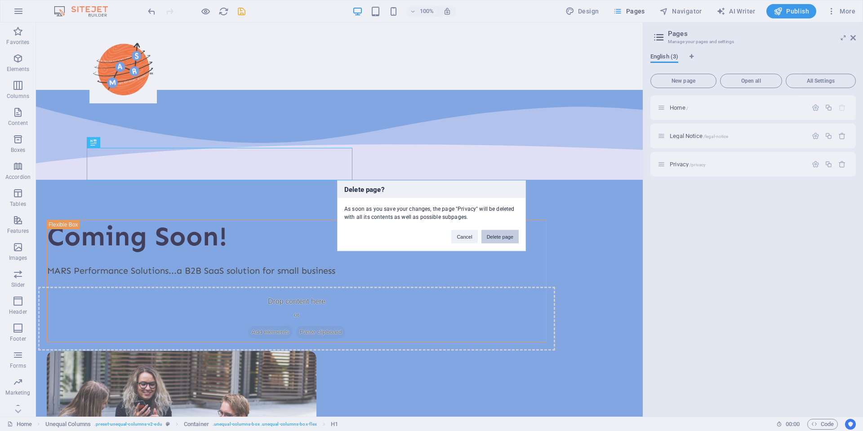
drag, startPoint x: 505, startPoint y: 231, endPoint x: 531, endPoint y: 190, distance: 47.7
click at [505, 231] on button "Delete page" at bounding box center [500, 236] width 37 height 13
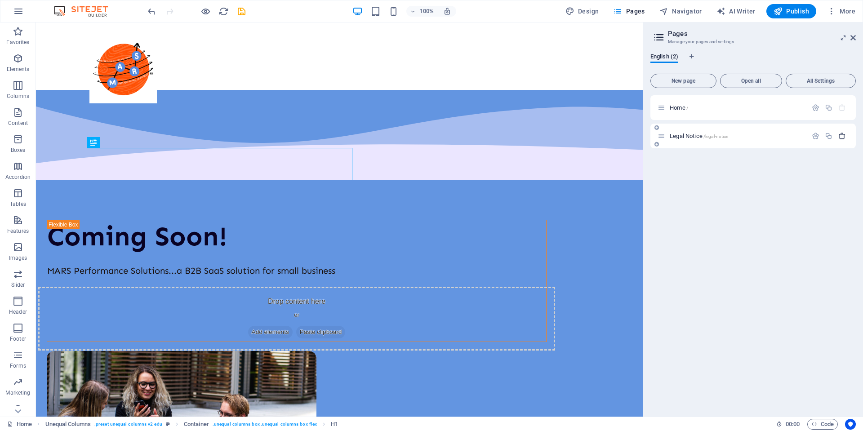
click at [842, 138] on icon "button" at bounding box center [843, 136] width 8 height 8
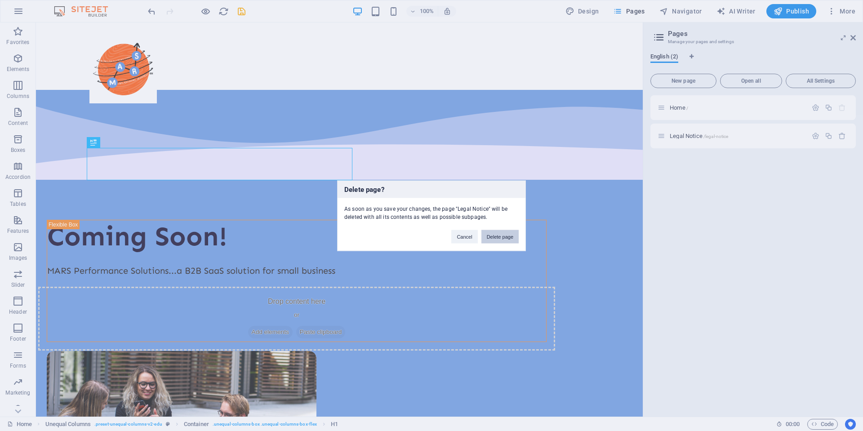
drag, startPoint x: 503, startPoint y: 235, endPoint x: 467, endPoint y: 210, distance: 43.9
click at [503, 235] on button "Delete page" at bounding box center [500, 236] width 37 height 13
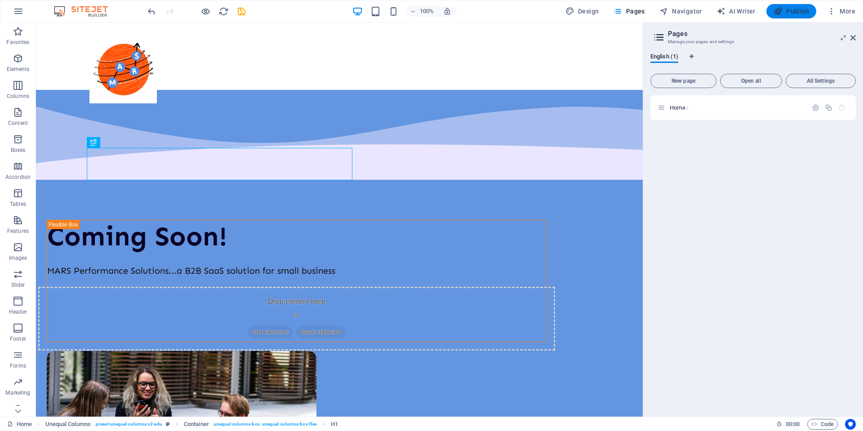
click at [793, 12] on span "Publish" at bounding box center [792, 11] width 36 height 9
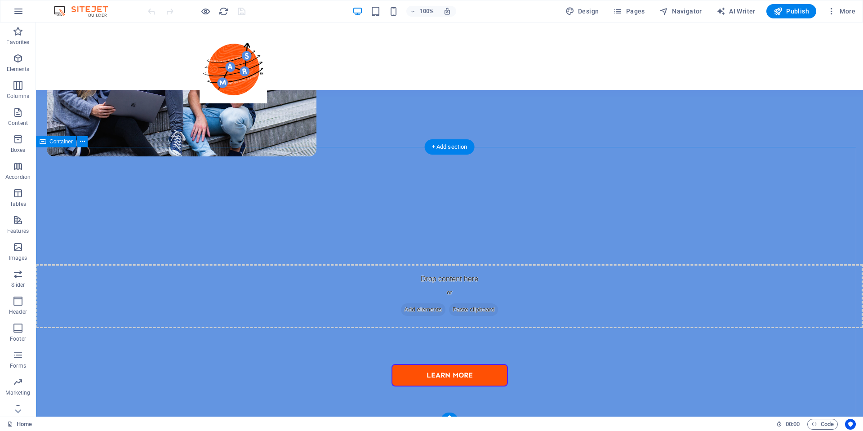
scroll to position [429, 0]
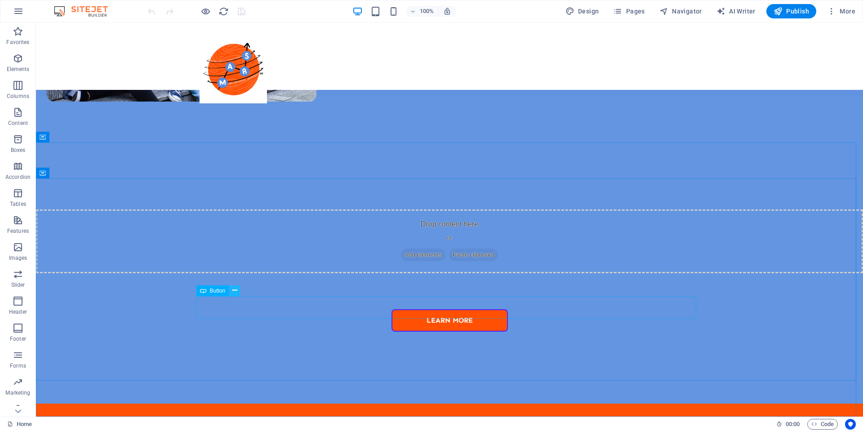
click at [234, 291] on icon at bounding box center [234, 290] width 5 height 9
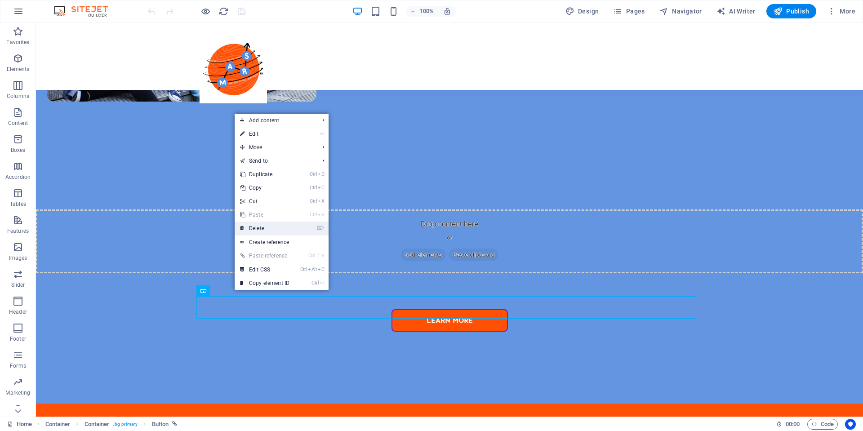
click at [266, 230] on link "⌦ Delete" at bounding box center [265, 228] width 60 height 13
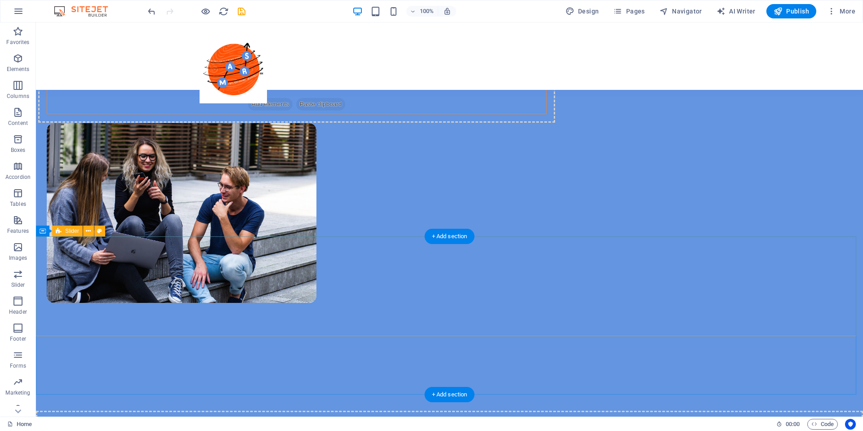
scroll to position [295, 0]
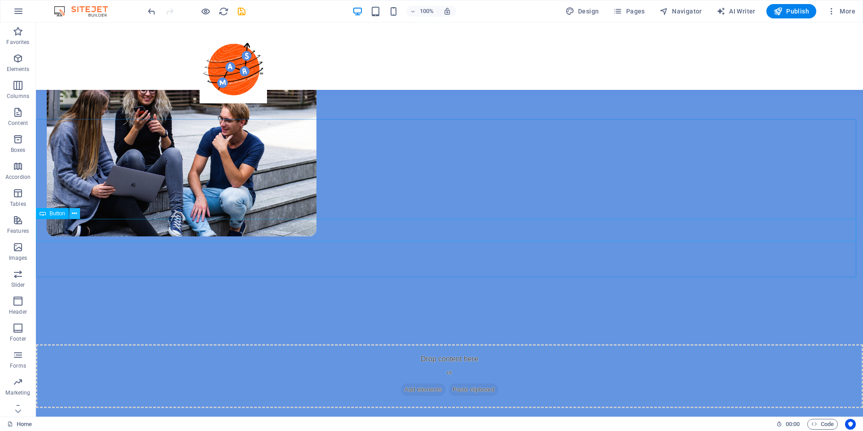
click at [76, 214] on icon at bounding box center [74, 213] width 5 height 9
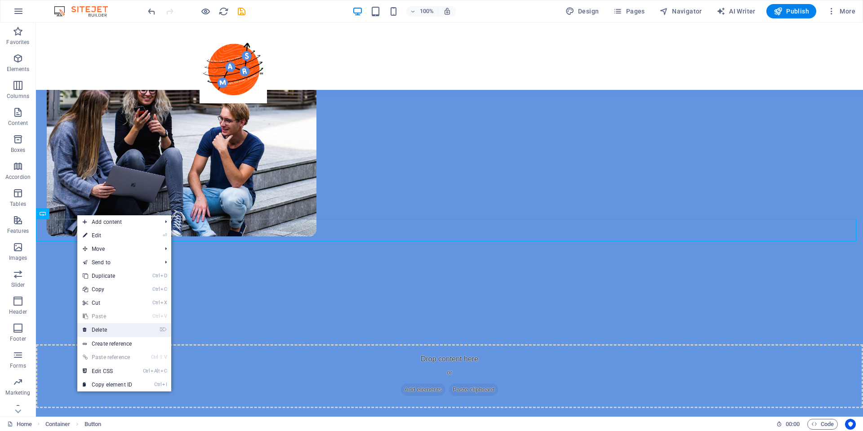
click at [108, 330] on link "⌦ Delete" at bounding box center [107, 329] width 60 height 13
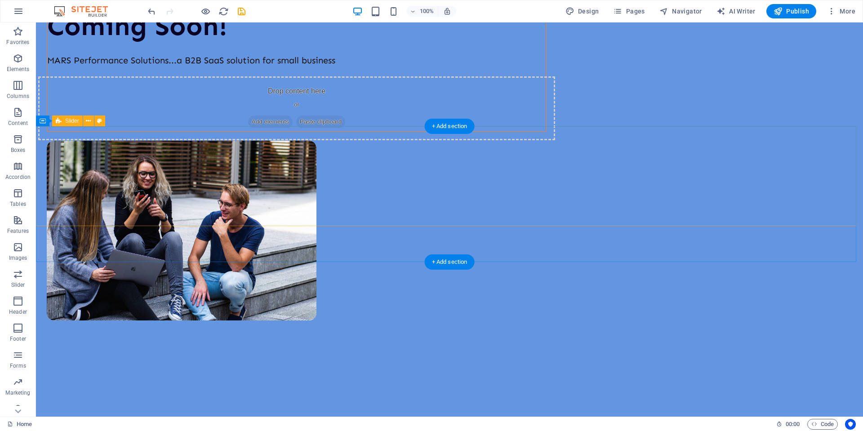
scroll to position [0, 0]
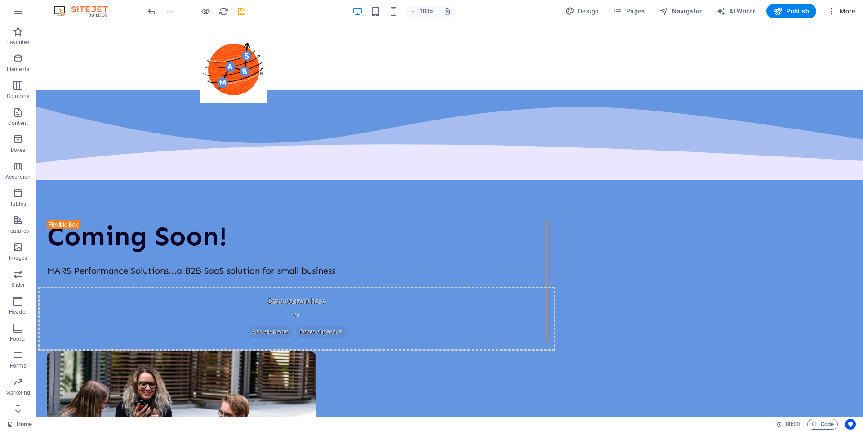
click at [843, 13] on span "More" at bounding box center [841, 11] width 28 height 9
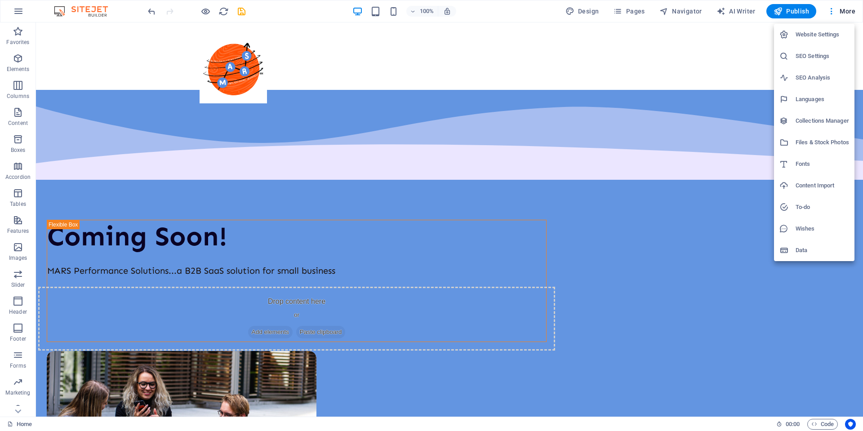
click at [649, 81] on div at bounding box center [431, 215] width 863 height 431
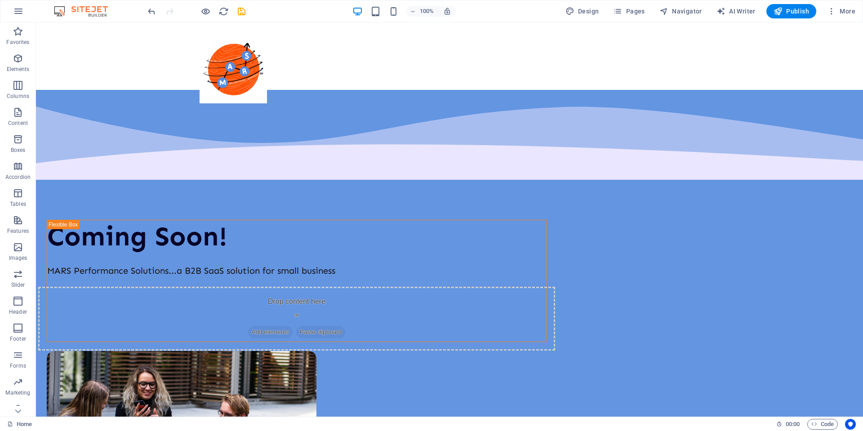
click at [768, 15] on div "Publish" at bounding box center [792, 11] width 50 height 14
click at [779, 12] on icon "button" at bounding box center [778, 11] width 9 height 9
